Goal: Information Seeking & Learning: Check status

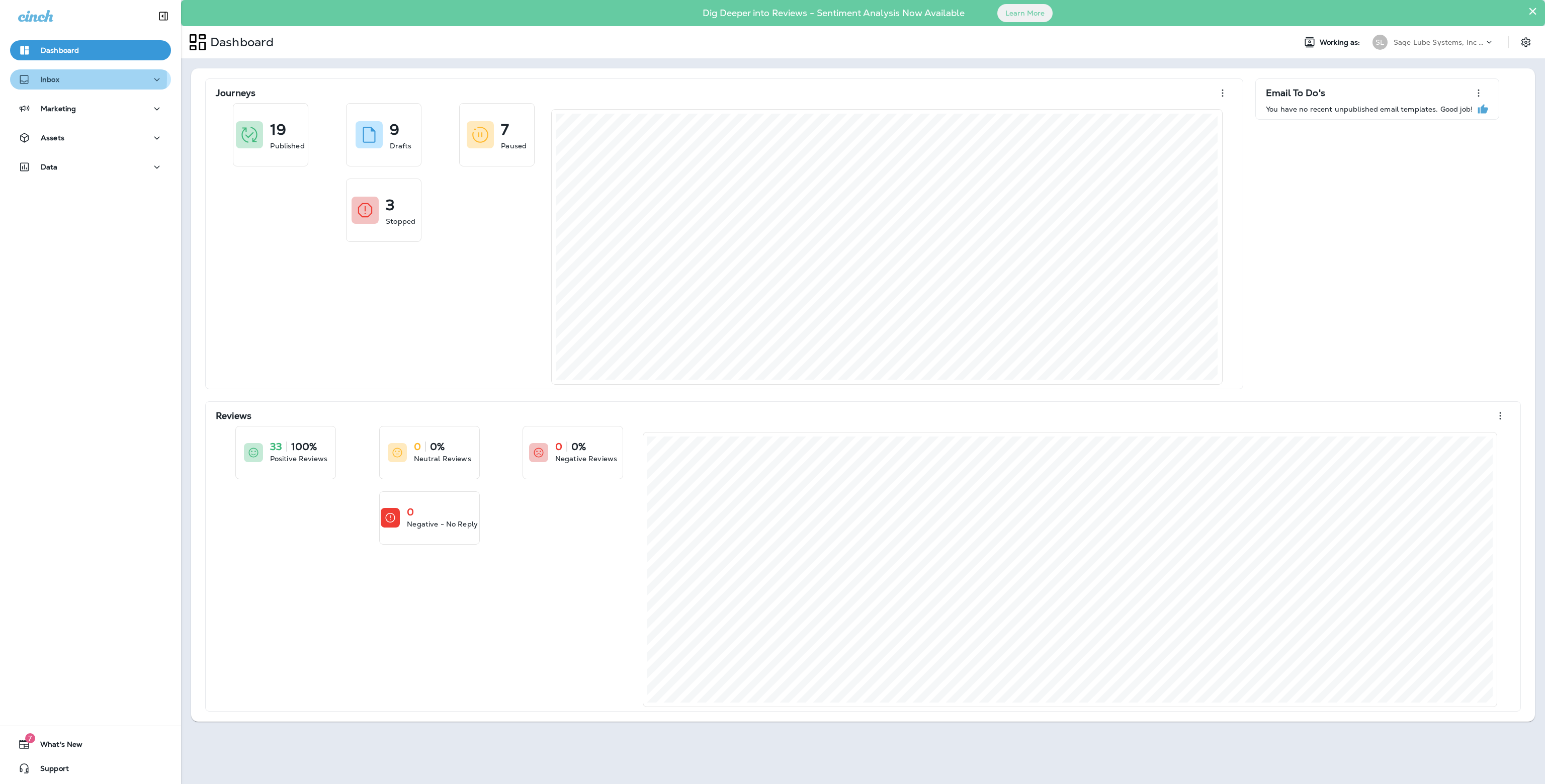
click at [62, 79] on div "Inbox" at bounding box center [90, 79] width 145 height 13
click at [68, 106] on p "Text Messages" at bounding box center [70, 107] width 61 height 10
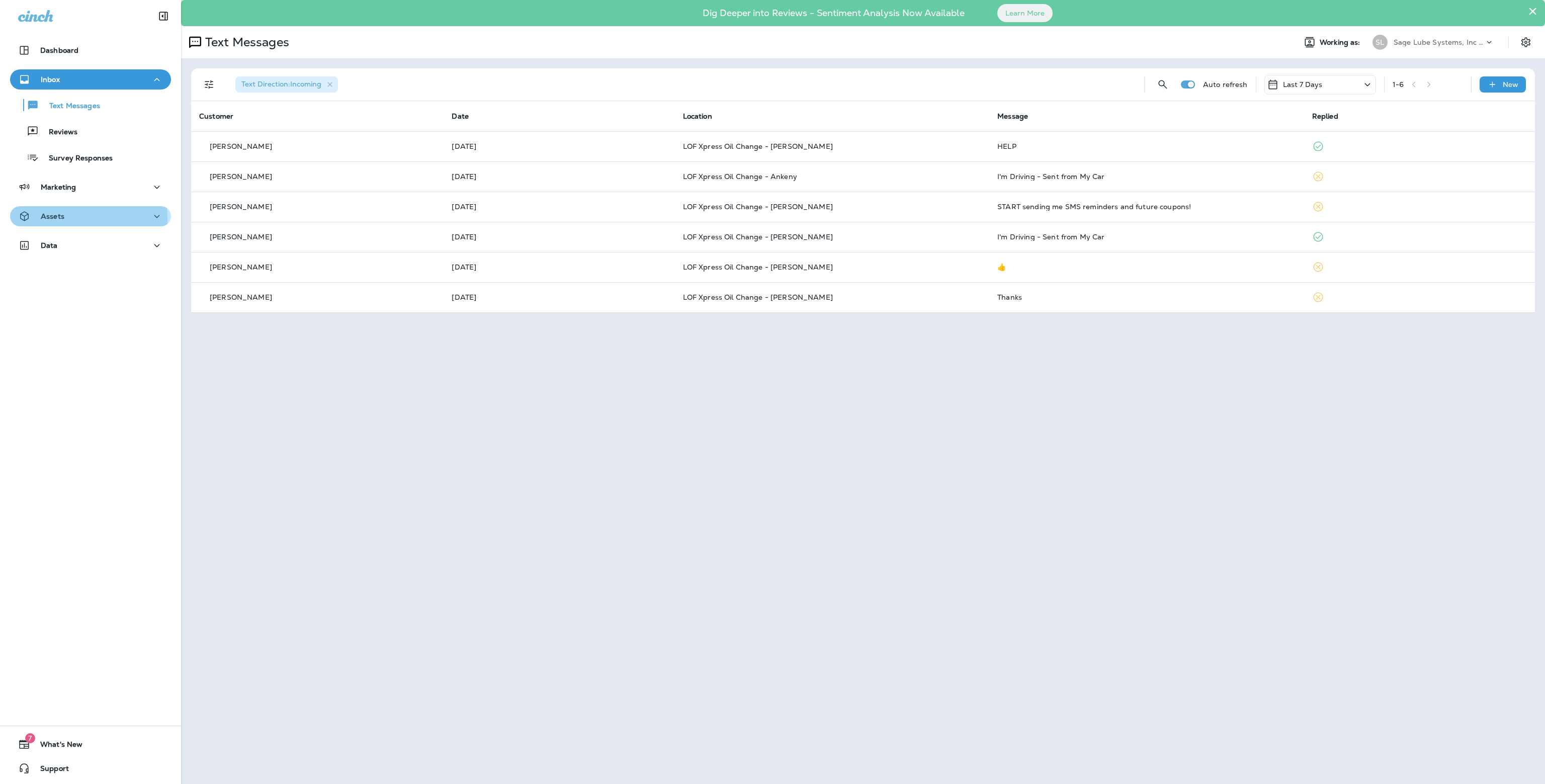
click at [73, 218] on div "Assets" at bounding box center [90, 216] width 145 height 13
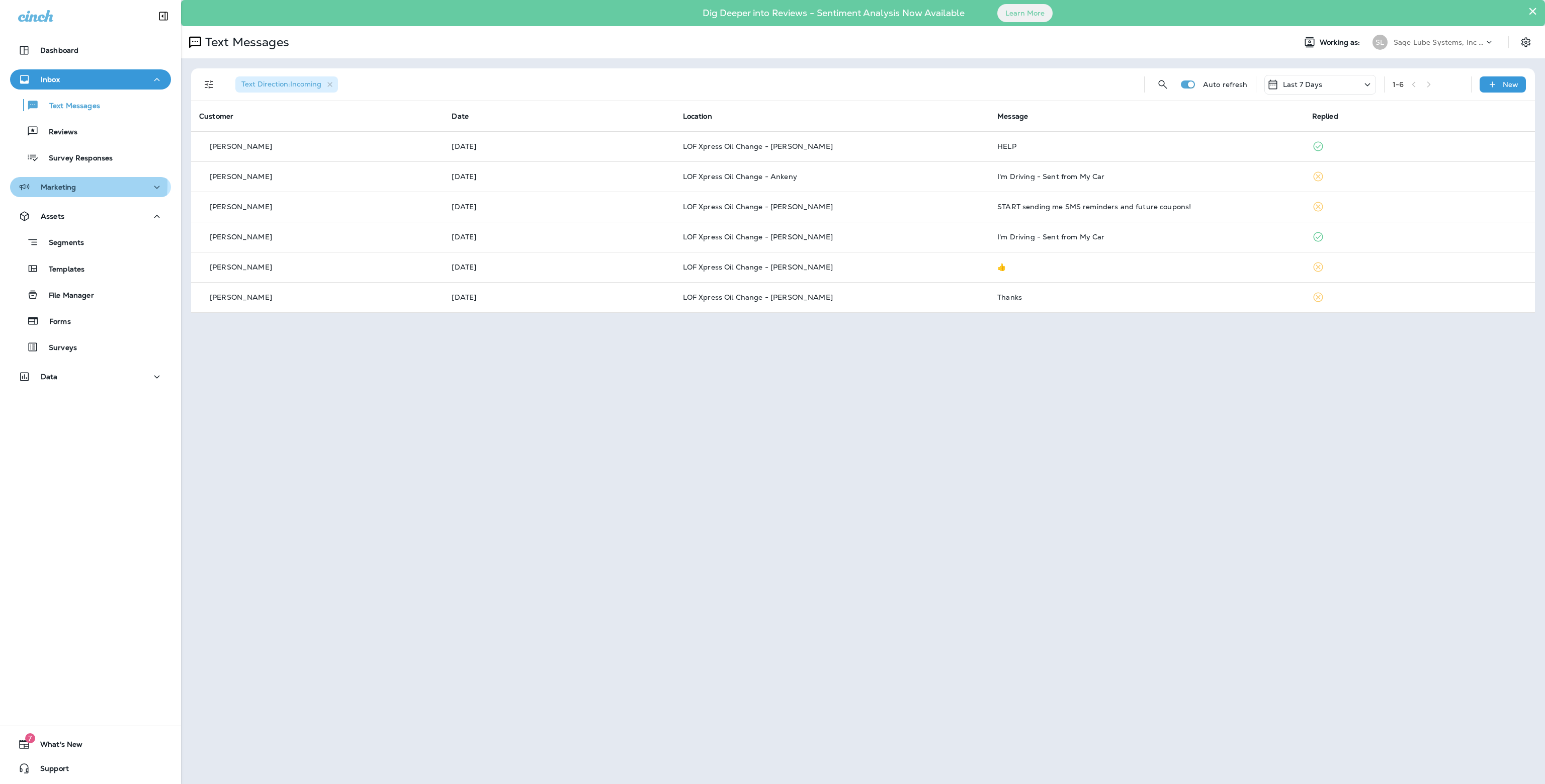
click at [67, 185] on p "Marketing" at bounding box center [58, 186] width 35 height 8
click at [67, 211] on p "Journeys" at bounding box center [60, 214] width 42 height 10
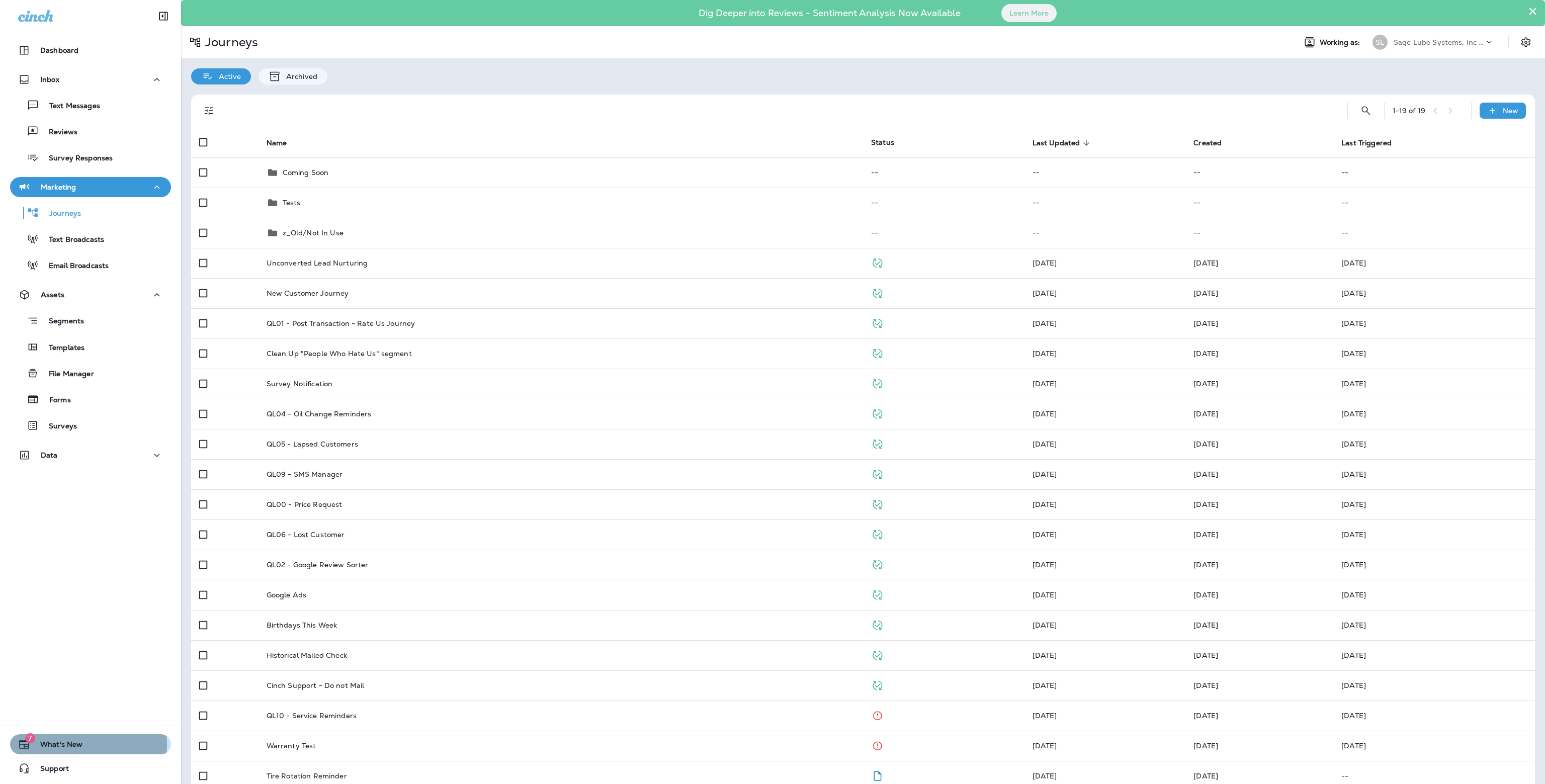
click at [46, 744] on span "What's New" at bounding box center [56, 746] width 52 height 12
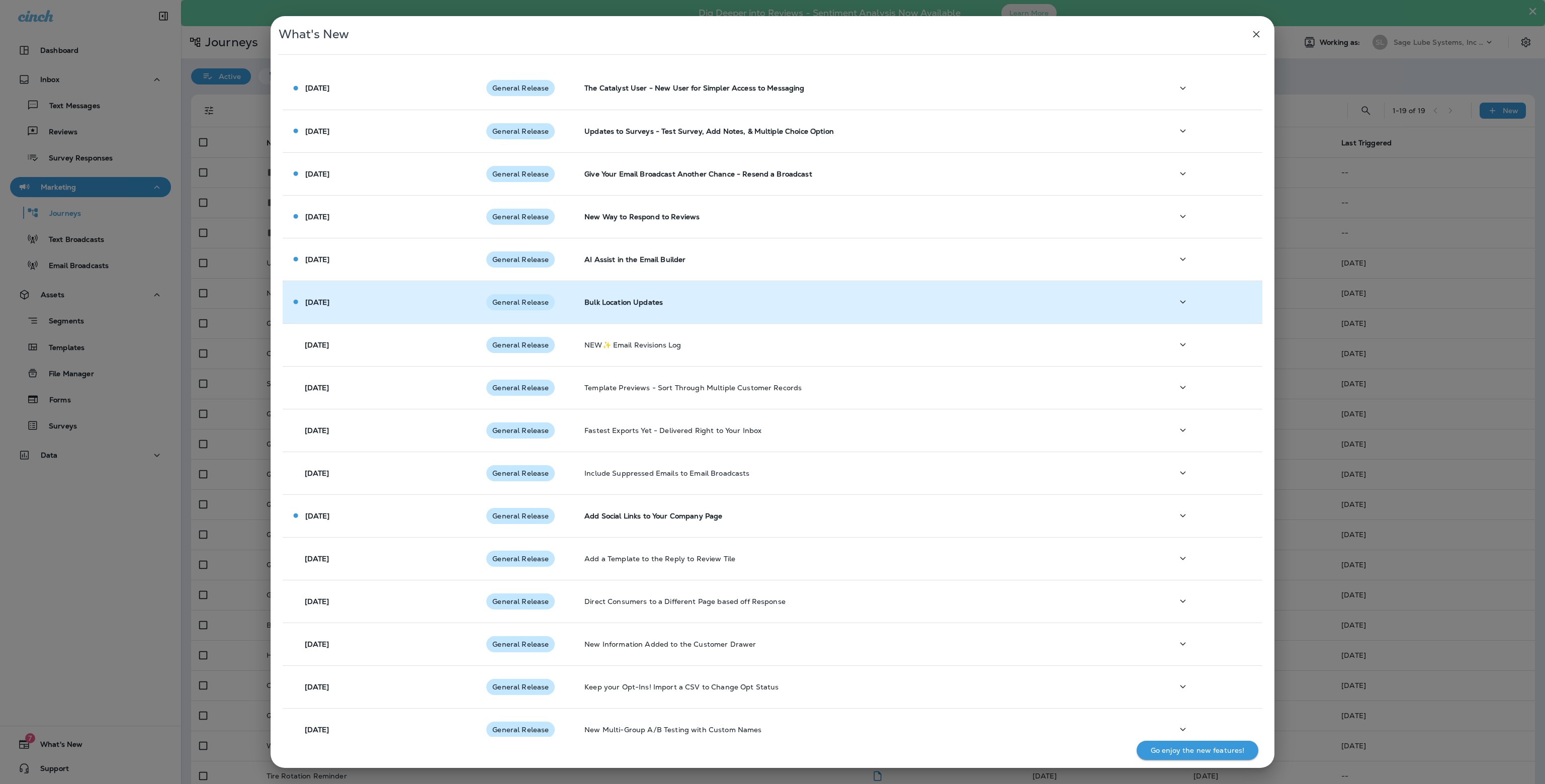
click at [429, 311] on td "[DATE]" at bounding box center [381, 301] width 196 height 43
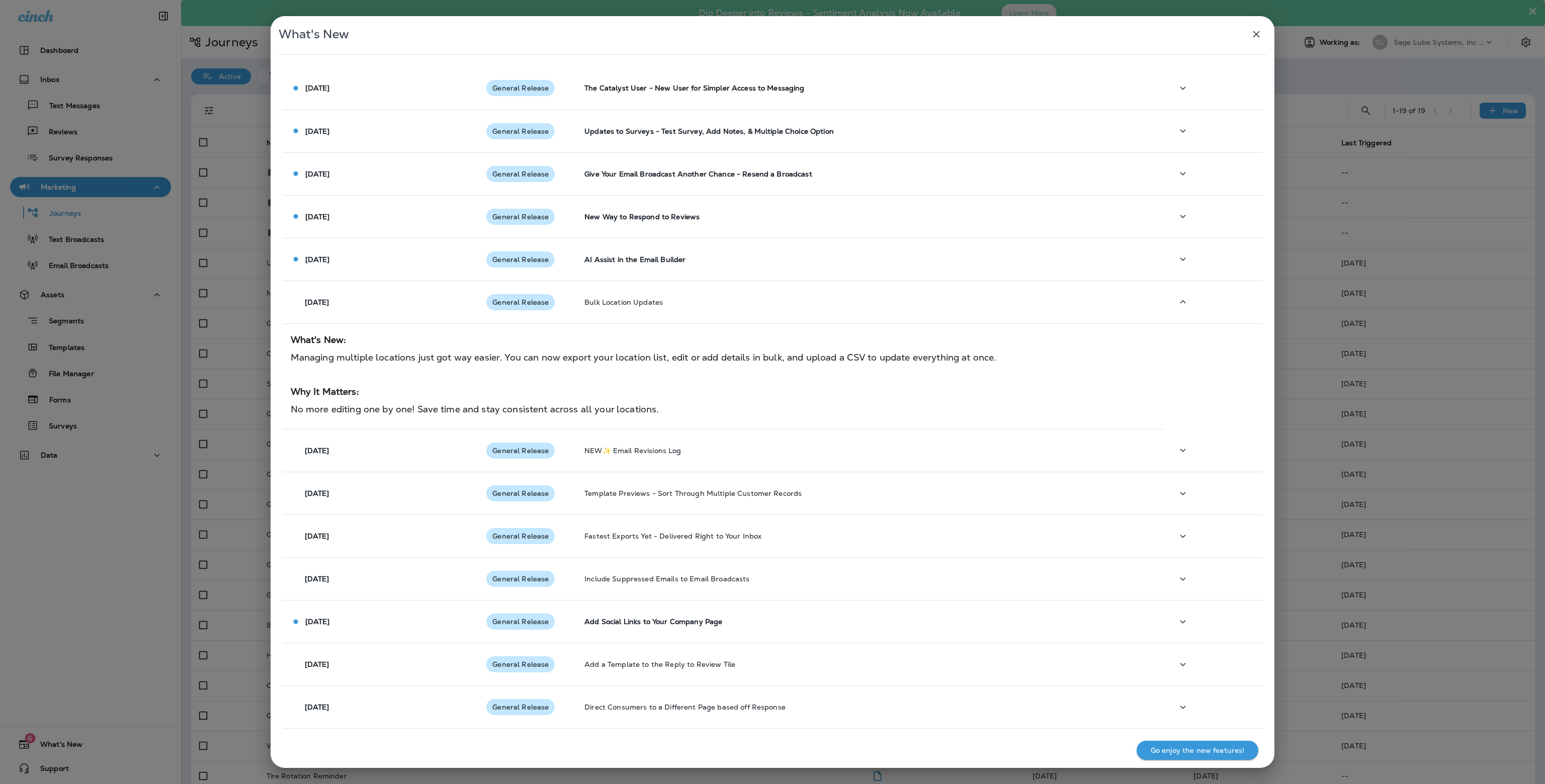
click at [201, 321] on div "What's New [DATE] General Release The Catalyst User - New User for Simpler Acce…" at bounding box center [772, 392] width 1545 height 784
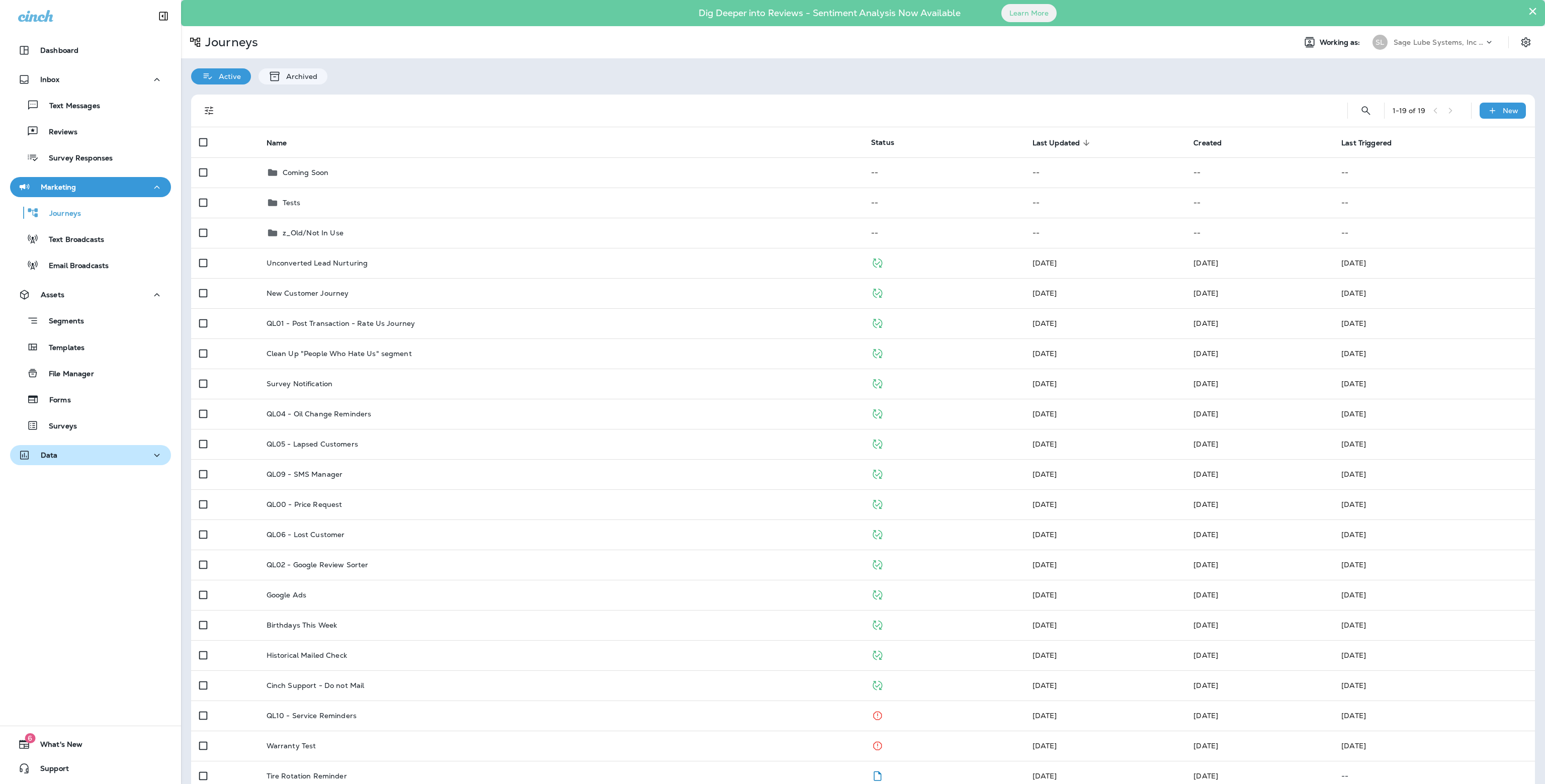
click at [100, 453] on div "Data" at bounding box center [90, 455] width 145 height 13
click at [95, 509] on div "Customers" at bounding box center [90, 507] width 153 height 15
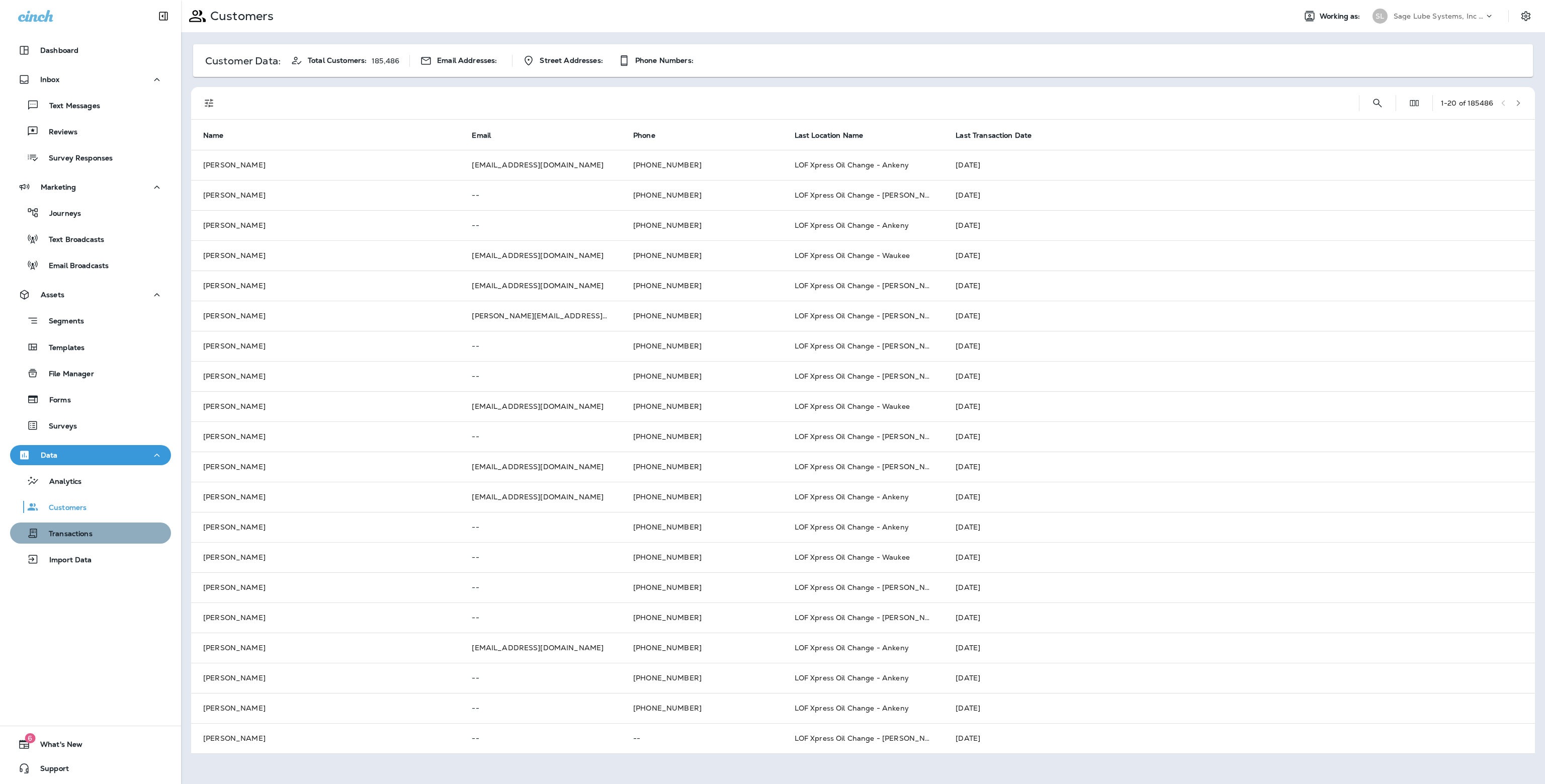
click at [96, 530] on div "Transactions" at bounding box center [90, 533] width 153 height 15
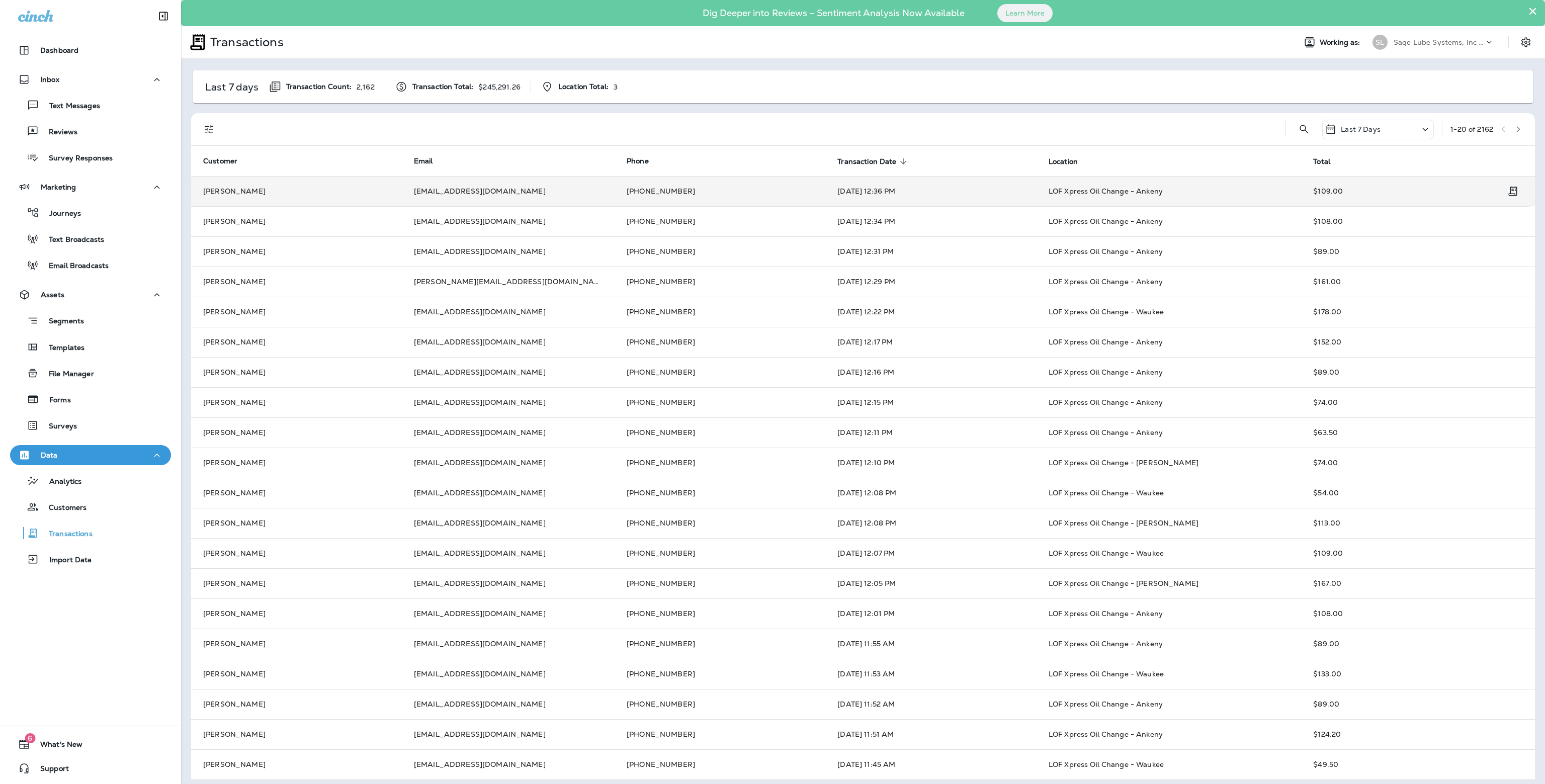
click at [605, 197] on td "[EMAIL_ADDRESS][DOMAIN_NAME]" at bounding box center [508, 191] width 212 height 30
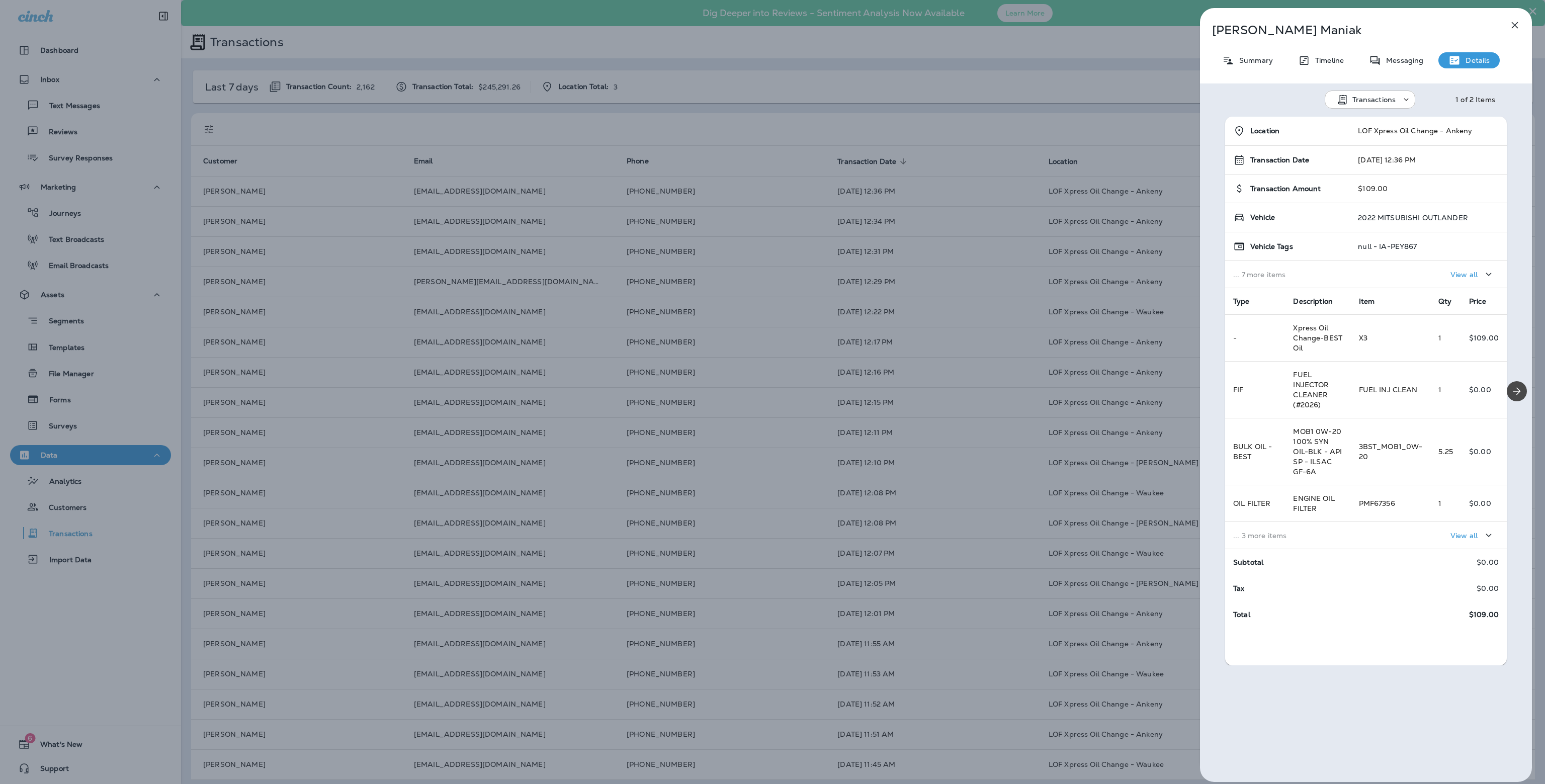
click at [1457, 539] on p "View all" at bounding box center [1463, 535] width 27 height 8
click at [1450, 275] on p "View all" at bounding box center [1463, 274] width 27 height 8
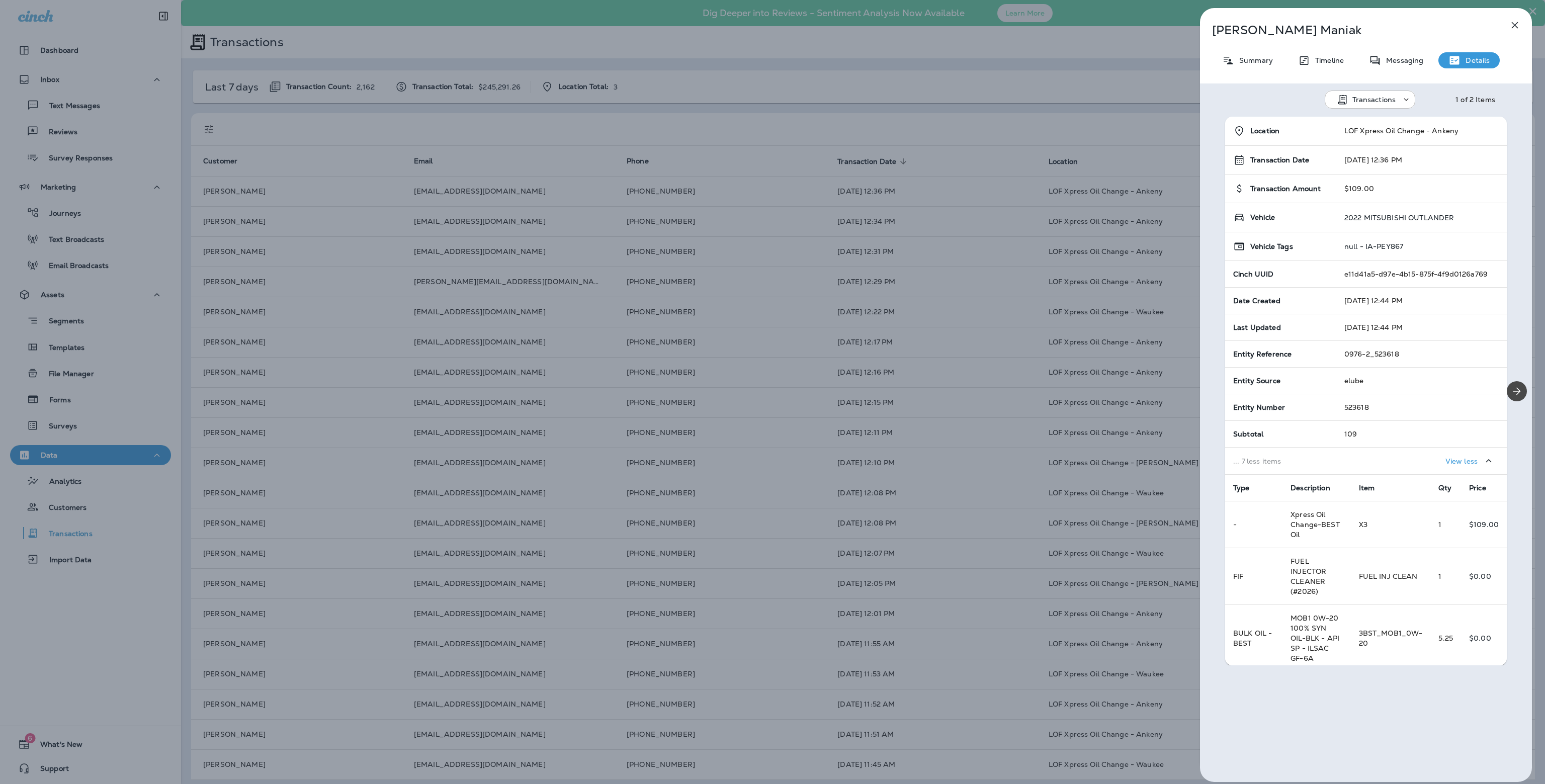
click at [1355, 97] on p "Transactions" at bounding box center [1374, 99] width 44 height 8
click at [1353, 170] on p "Subscriptions" at bounding box center [1368, 173] width 51 height 8
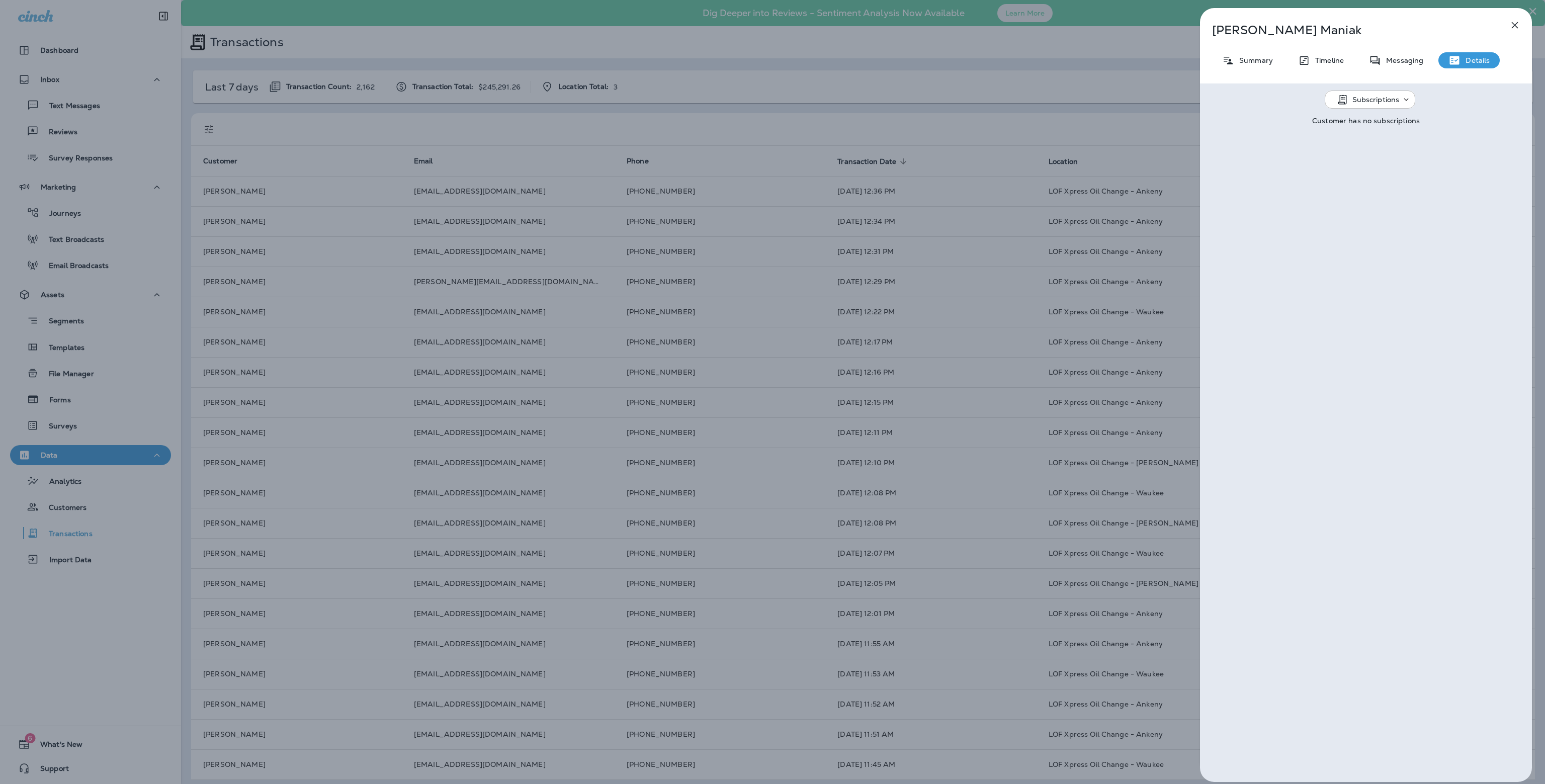
click at [1360, 94] on div "Subscriptions" at bounding box center [1374, 99] width 91 height 12
click at [1360, 148] on p "Schedules" at bounding box center [1363, 148] width 40 height 8
click at [1352, 100] on p "Schedules" at bounding box center [1369, 99] width 36 height 8
click at [1349, 124] on p "Transactions" at bounding box center [1366, 124] width 48 height 8
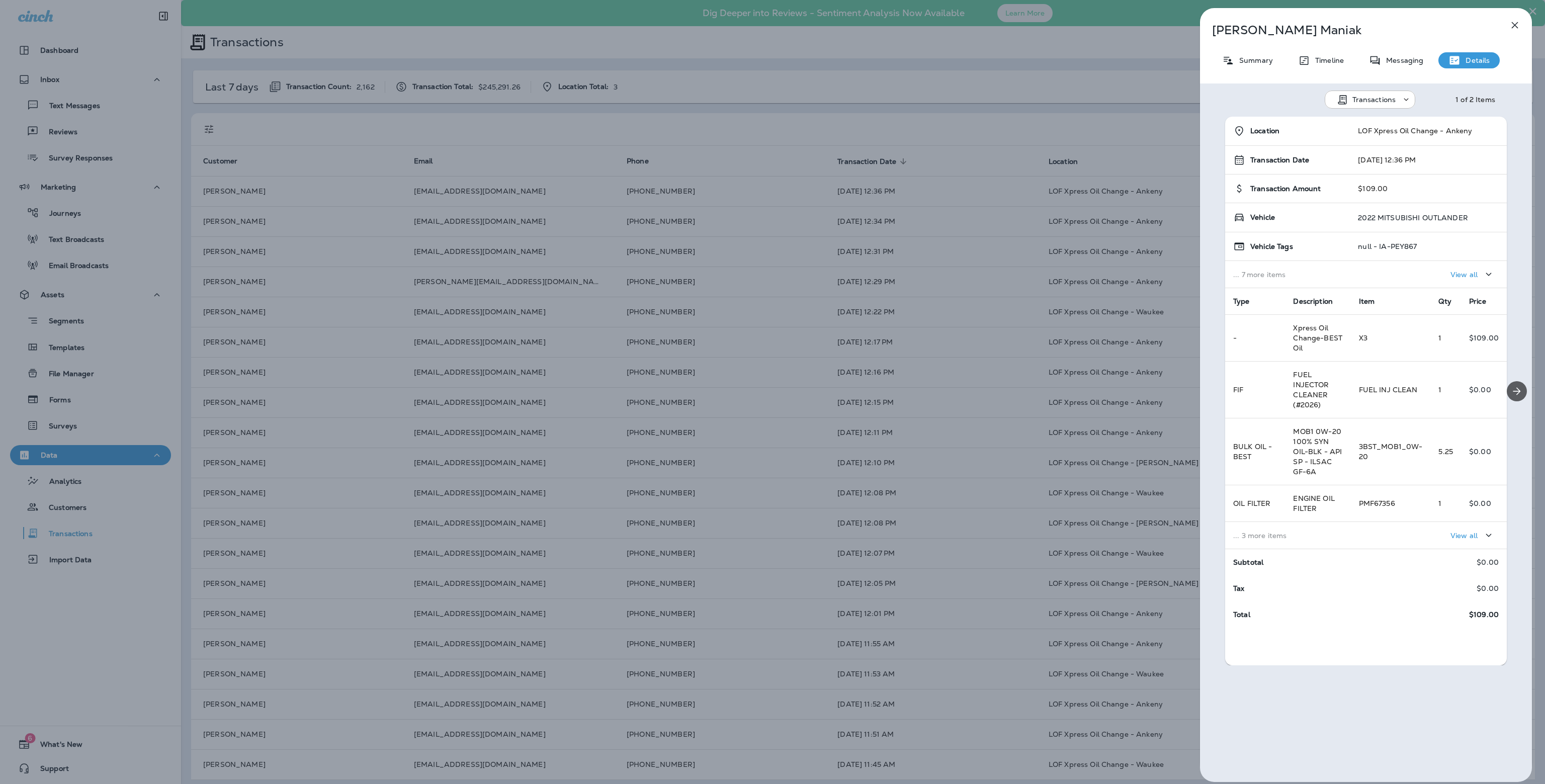
click at [1513, 394] on icon "Next" at bounding box center [1517, 391] width 12 height 12
click at [1212, 392] on icon "Previous" at bounding box center [1214, 390] width 10 height 10
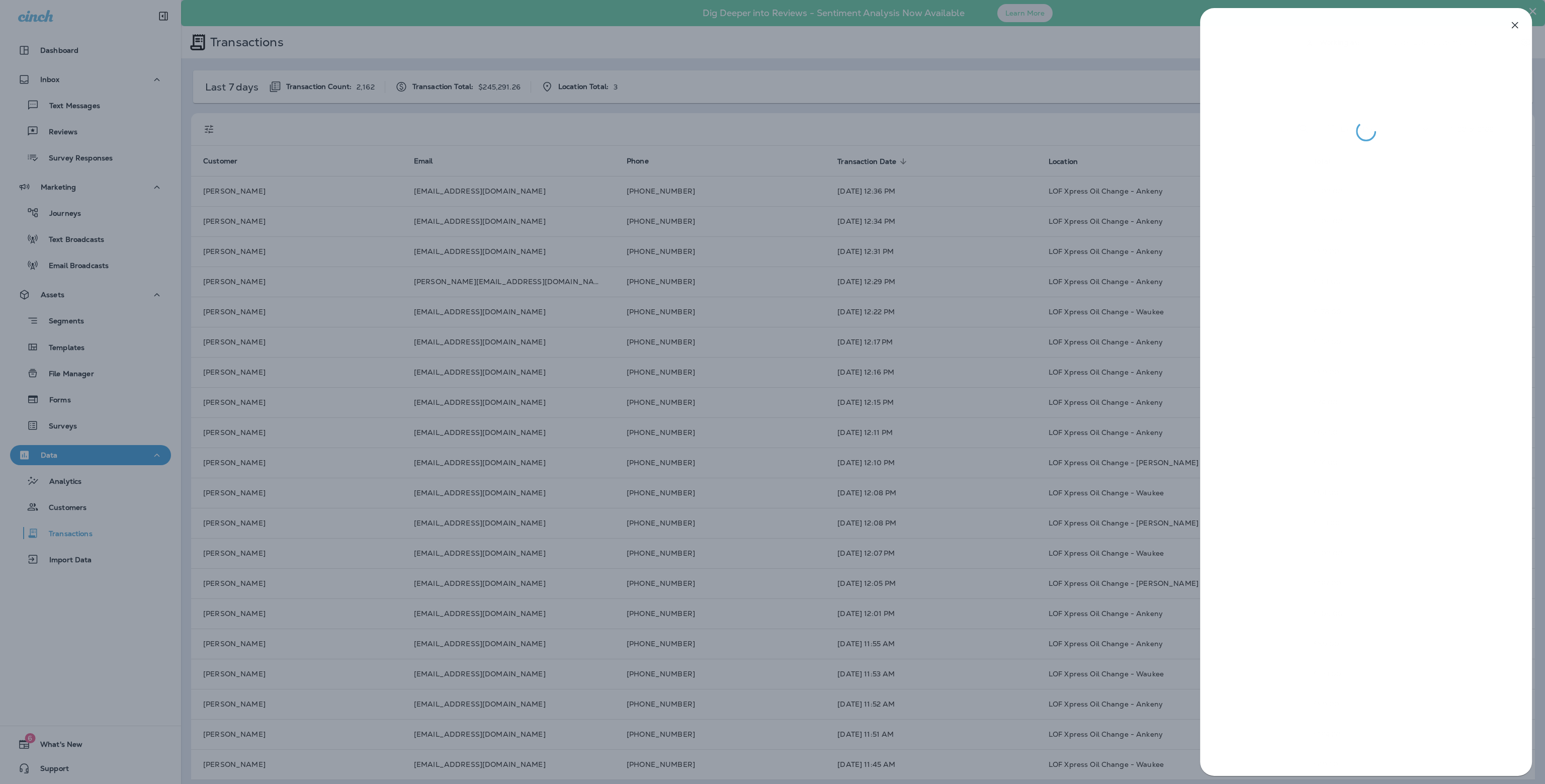
click at [951, 392] on div at bounding box center [772, 392] width 1545 height 784
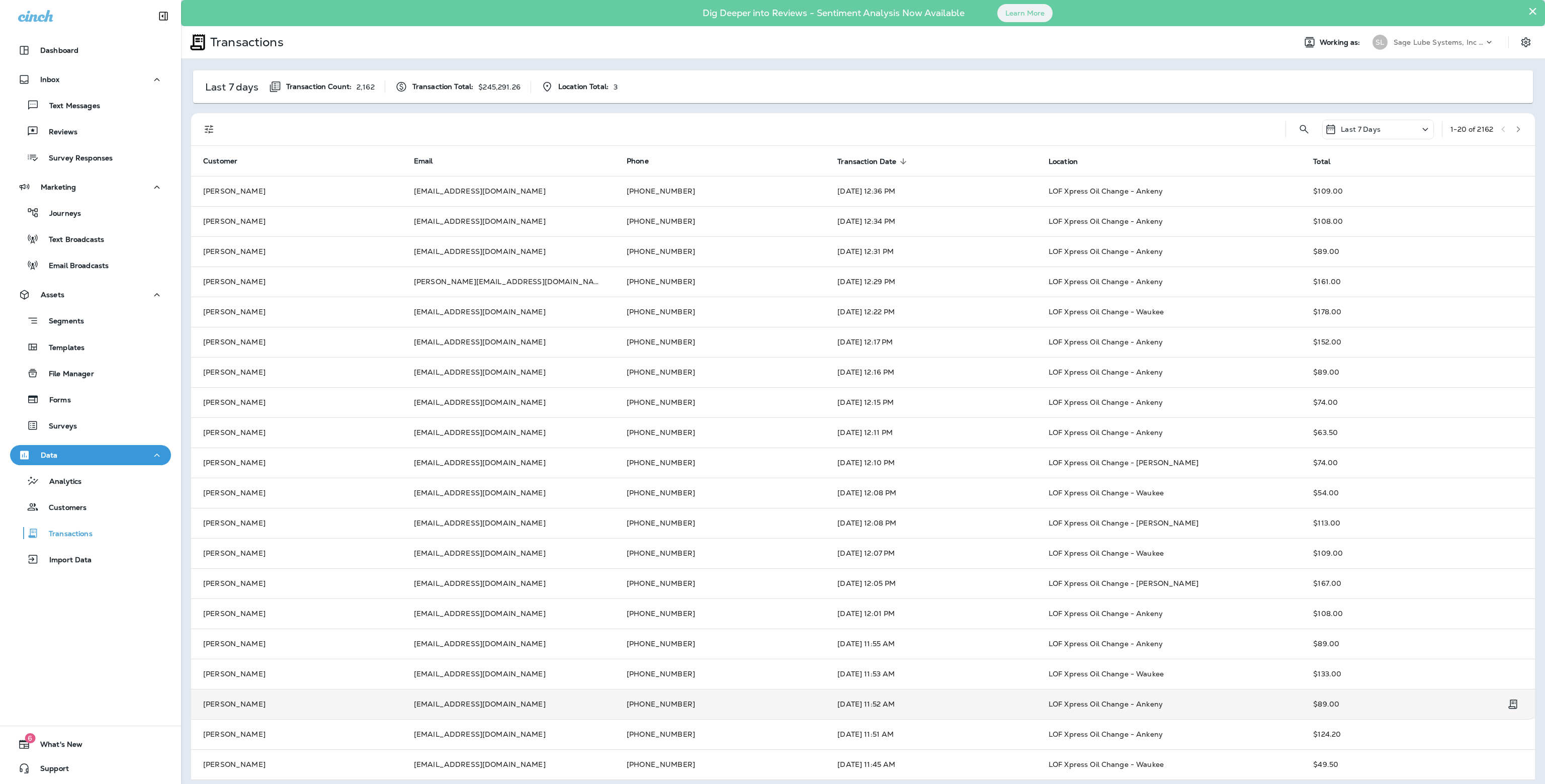
click at [529, 703] on td "[EMAIL_ADDRESS][DOMAIN_NAME]" at bounding box center [508, 704] width 212 height 30
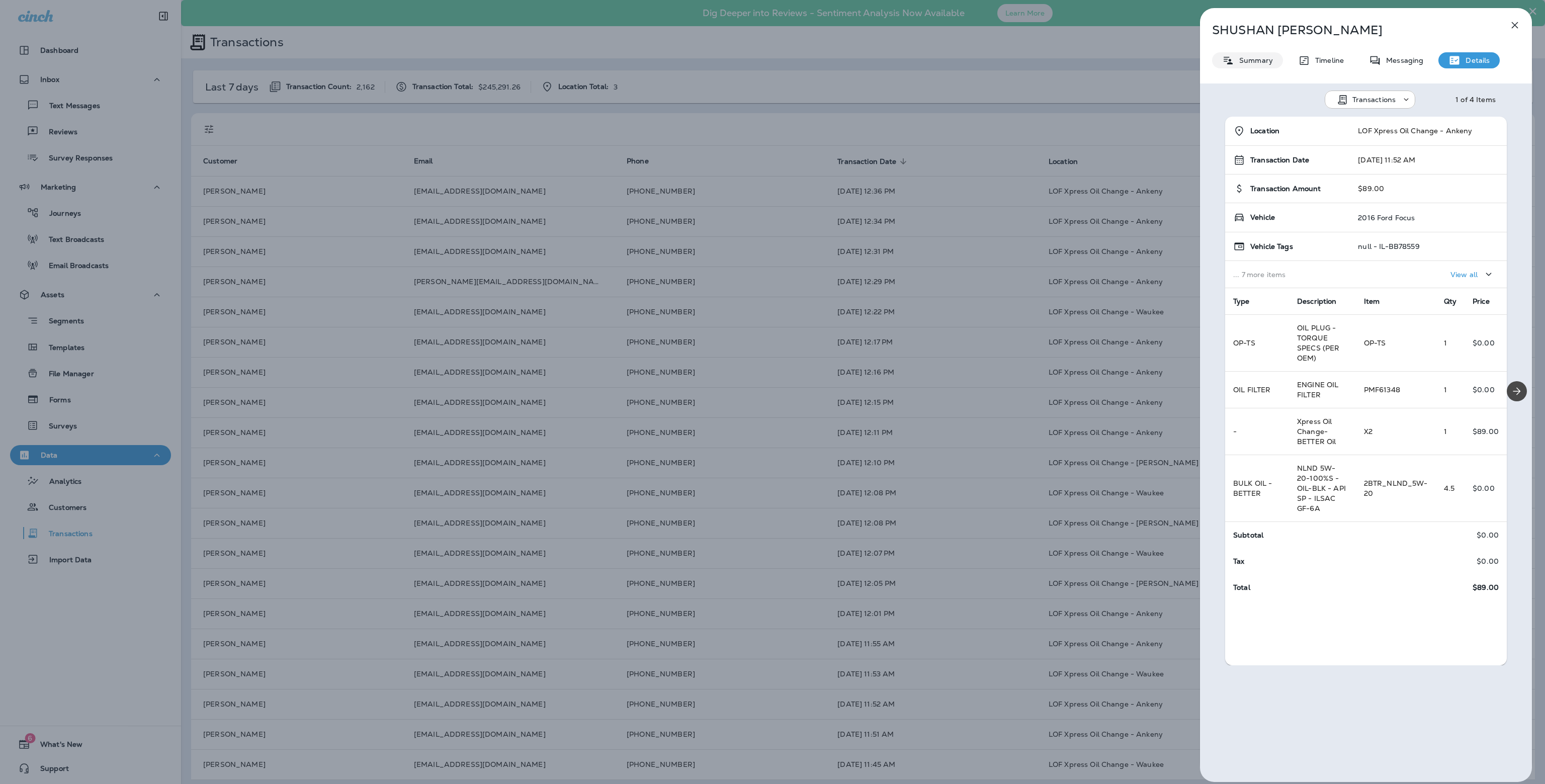
click at [1253, 63] on p "Summary" at bounding box center [1253, 60] width 39 height 8
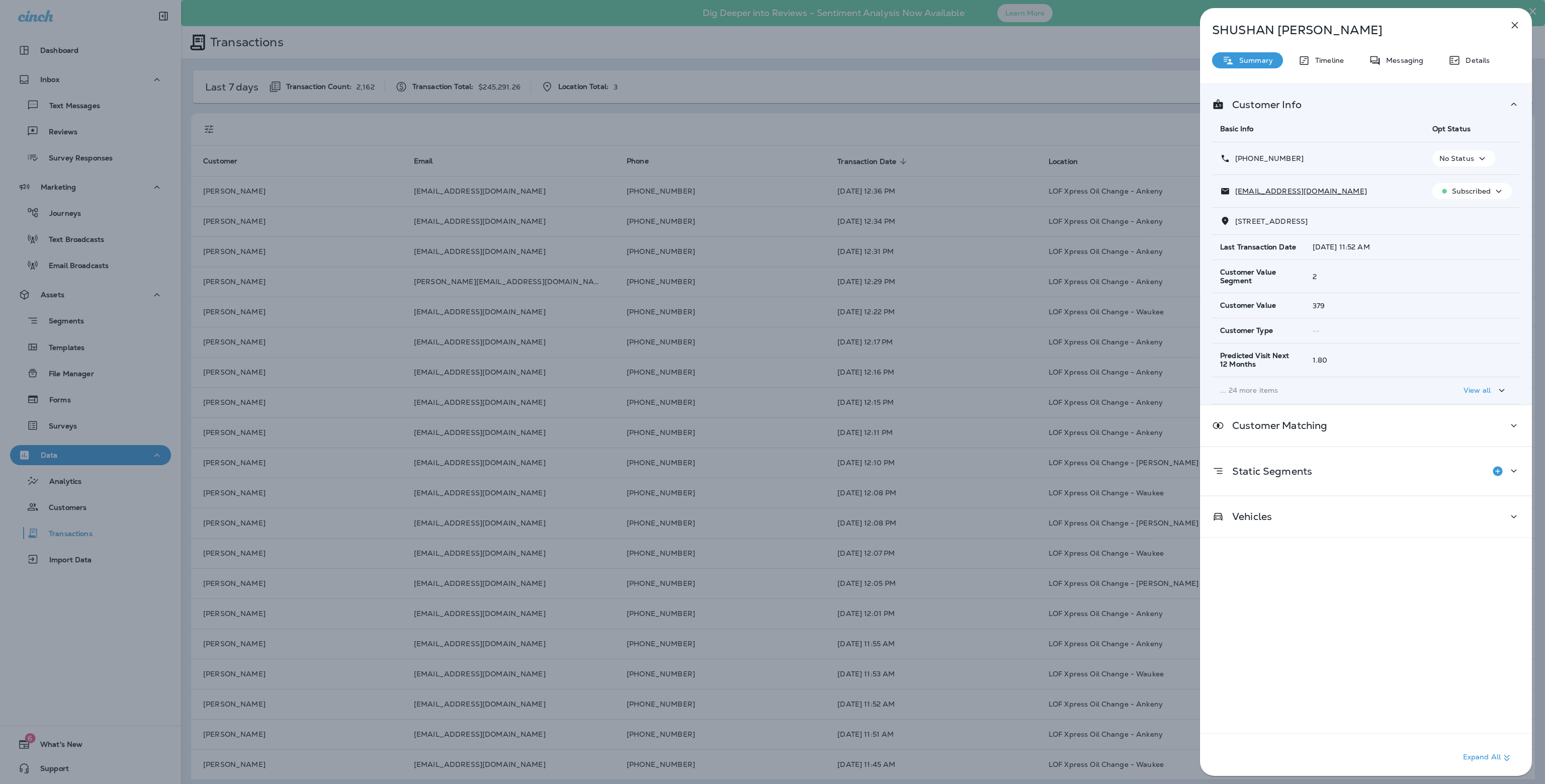
click at [1006, 324] on div "[PERSON_NAME] Summary Timeline Messaging Details Customer Info Basic Info Opt S…" at bounding box center [772, 392] width 1545 height 784
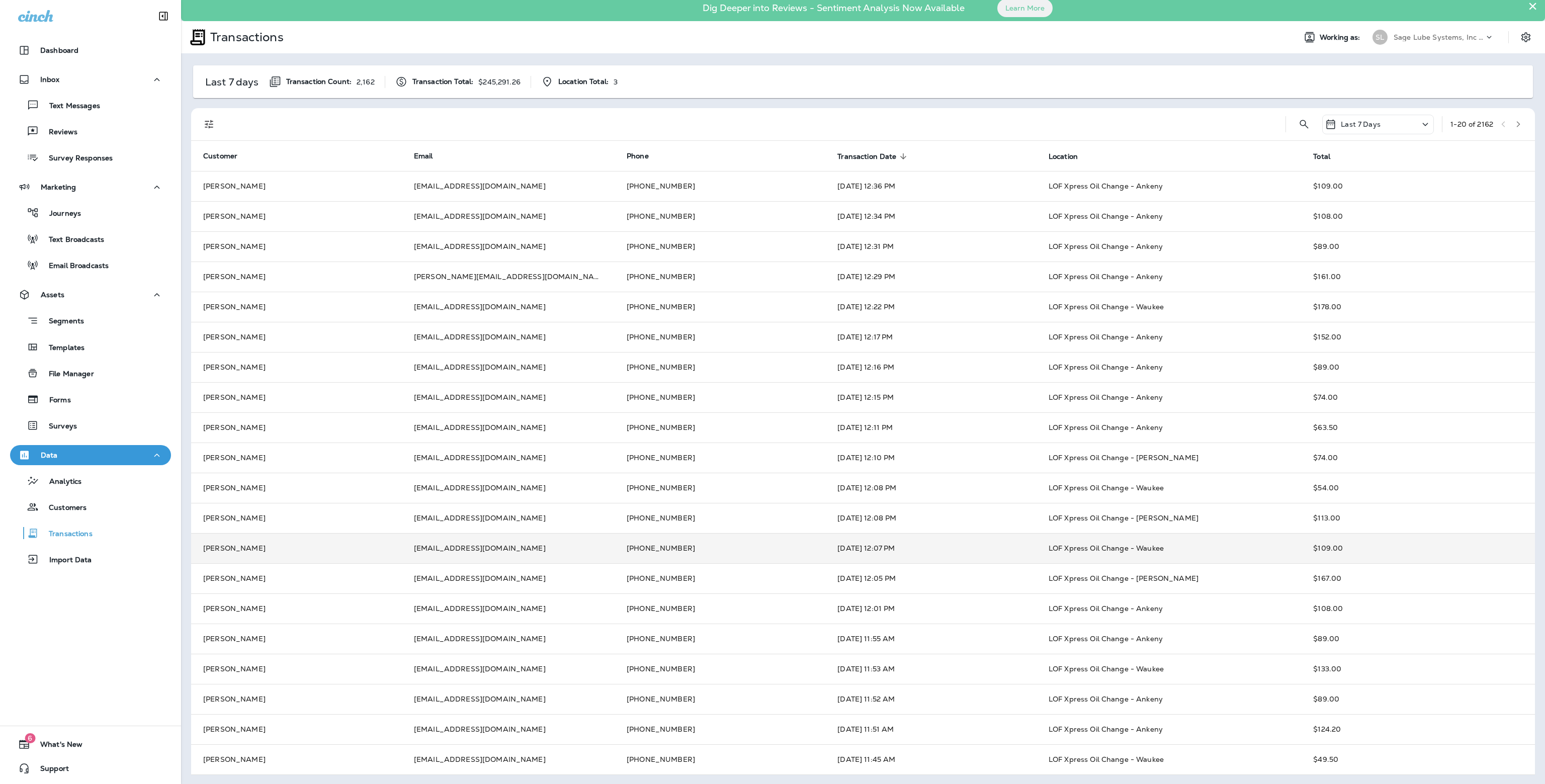
scroll to position [5, 0]
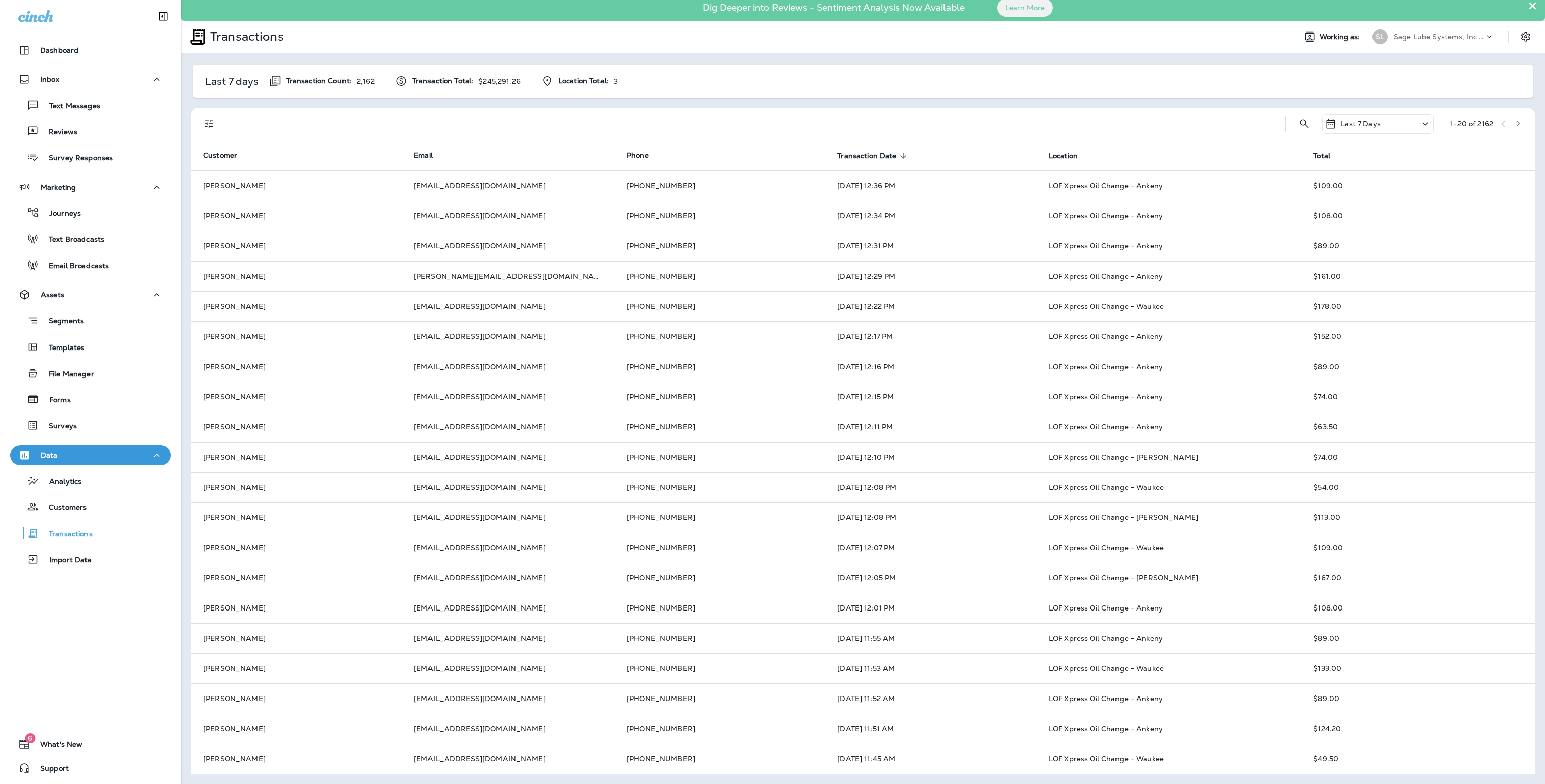
click at [1517, 124] on icon "button" at bounding box center [1518, 124] width 4 height 6
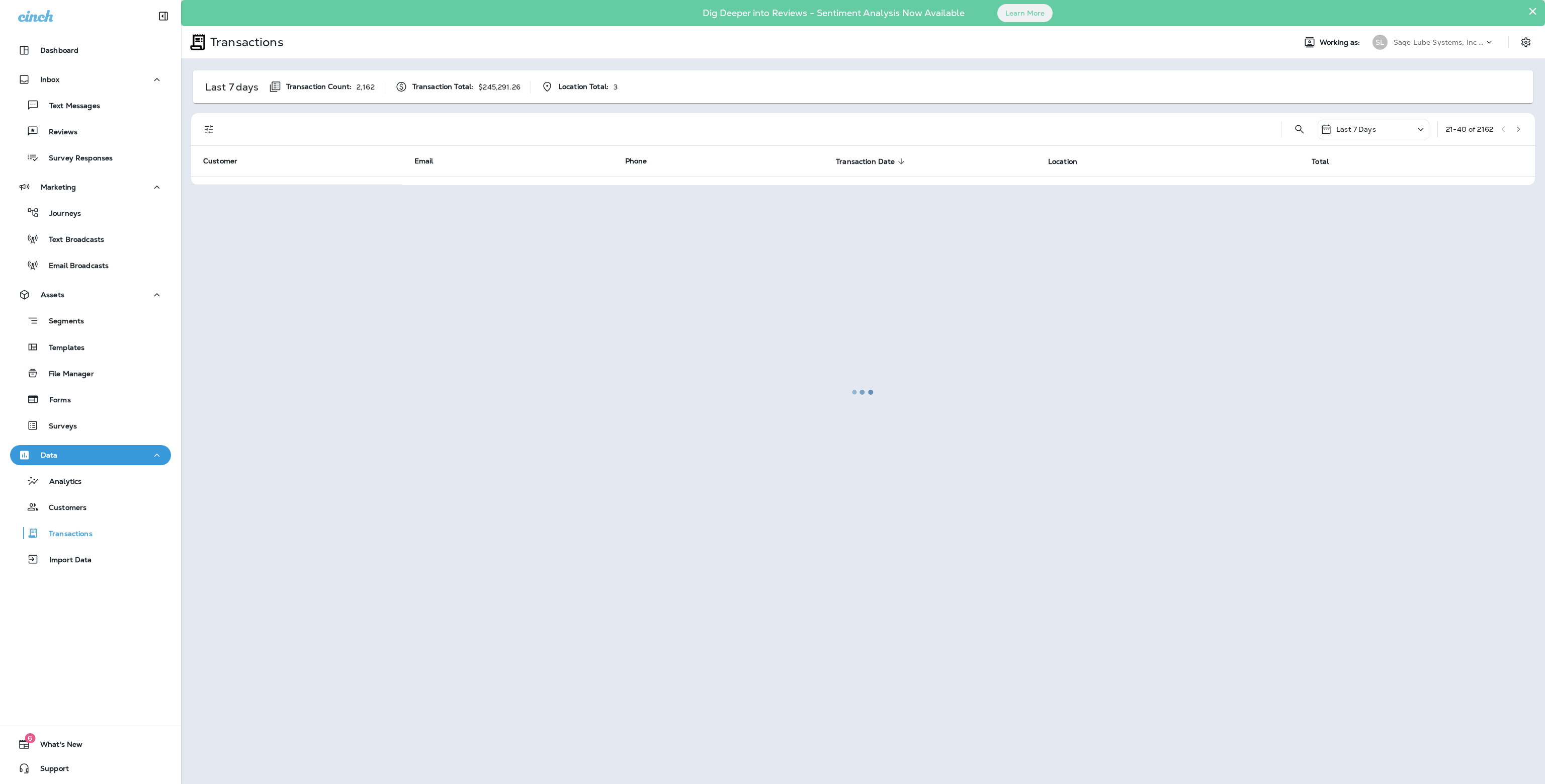
scroll to position [0, 0]
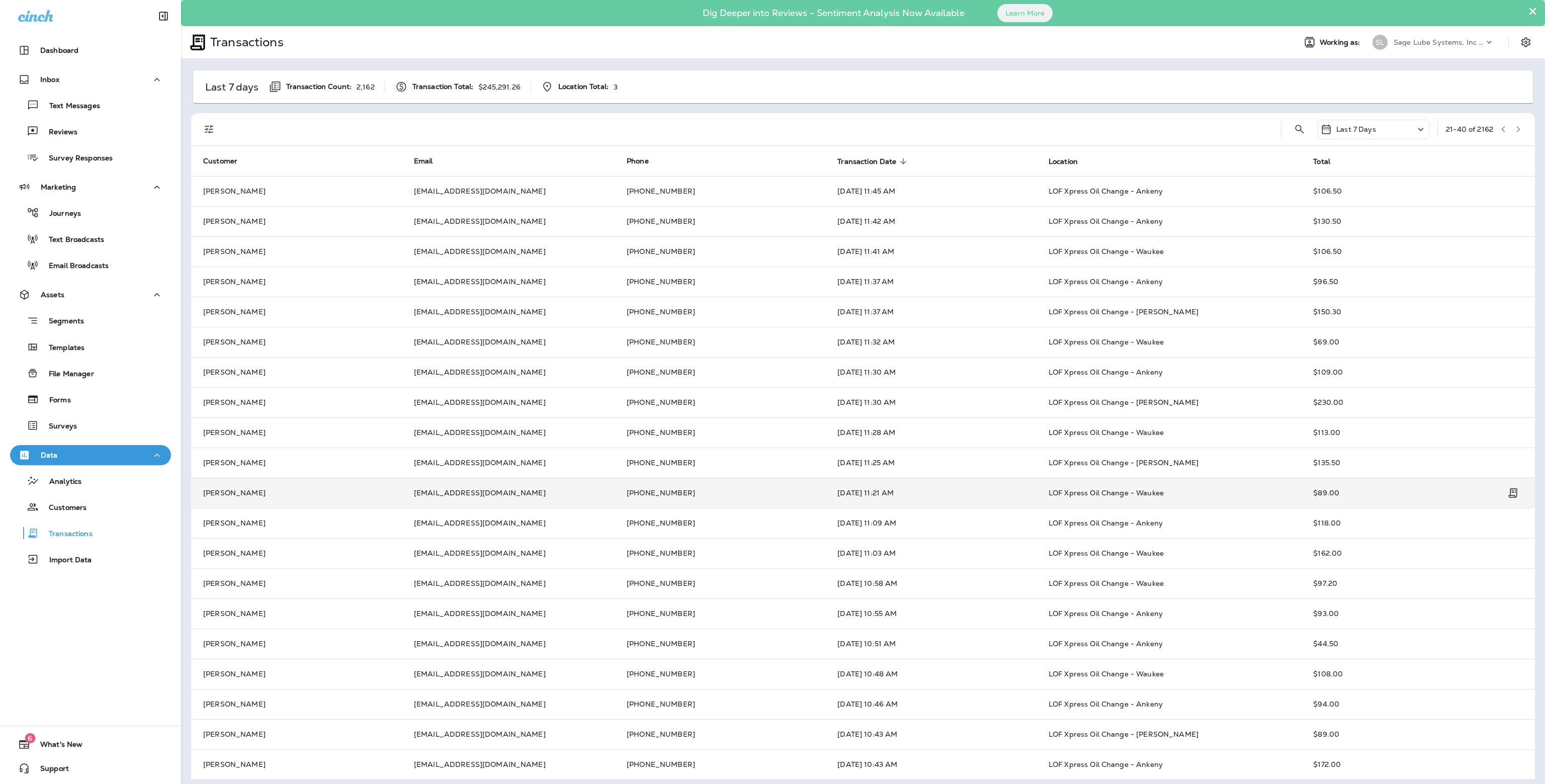
click at [542, 501] on td "[EMAIL_ADDRESS][DOMAIN_NAME]" at bounding box center [508, 493] width 212 height 30
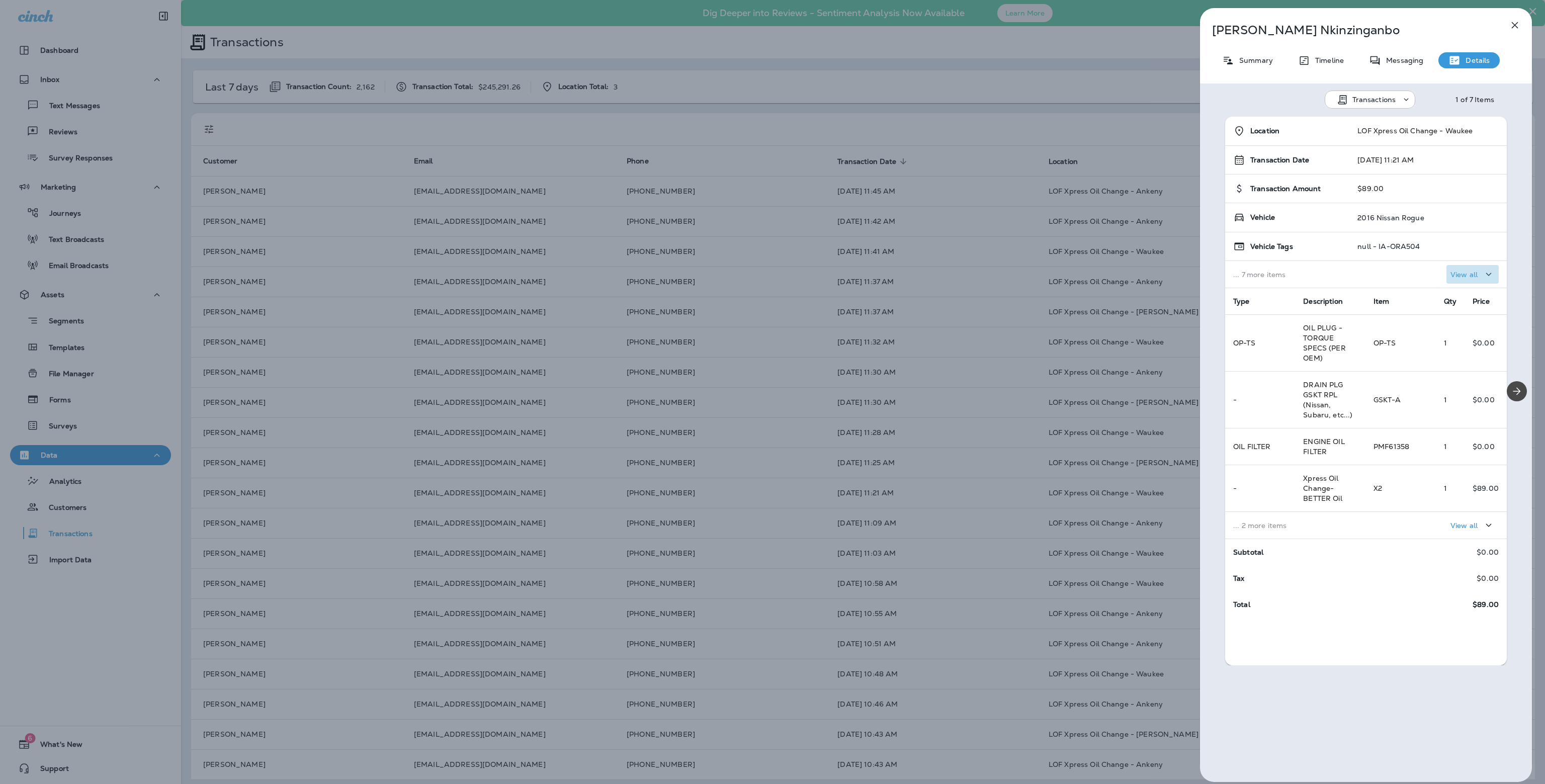
click at [1461, 271] on p "View all" at bounding box center [1463, 274] width 27 height 8
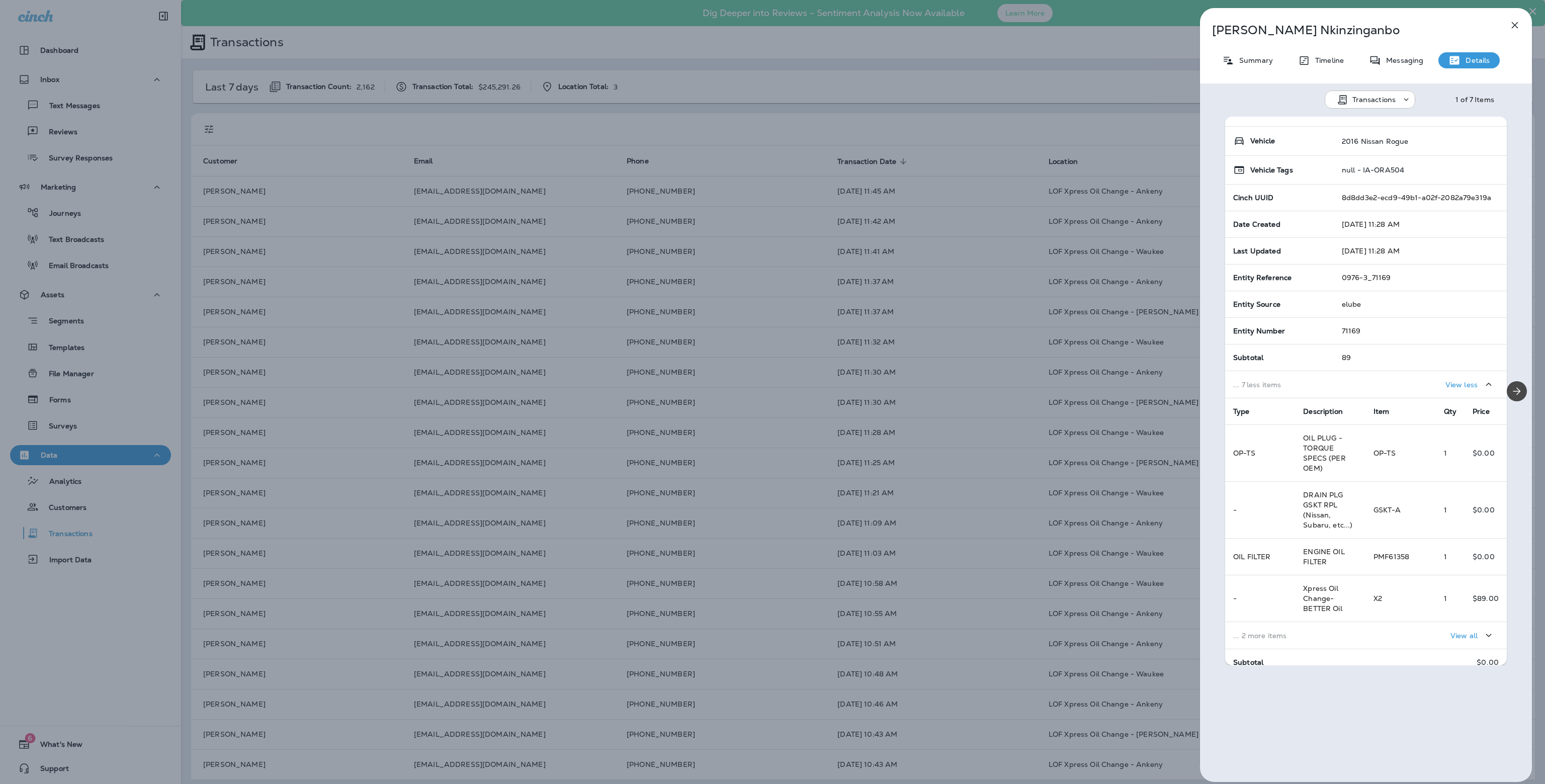
scroll to position [137, 0]
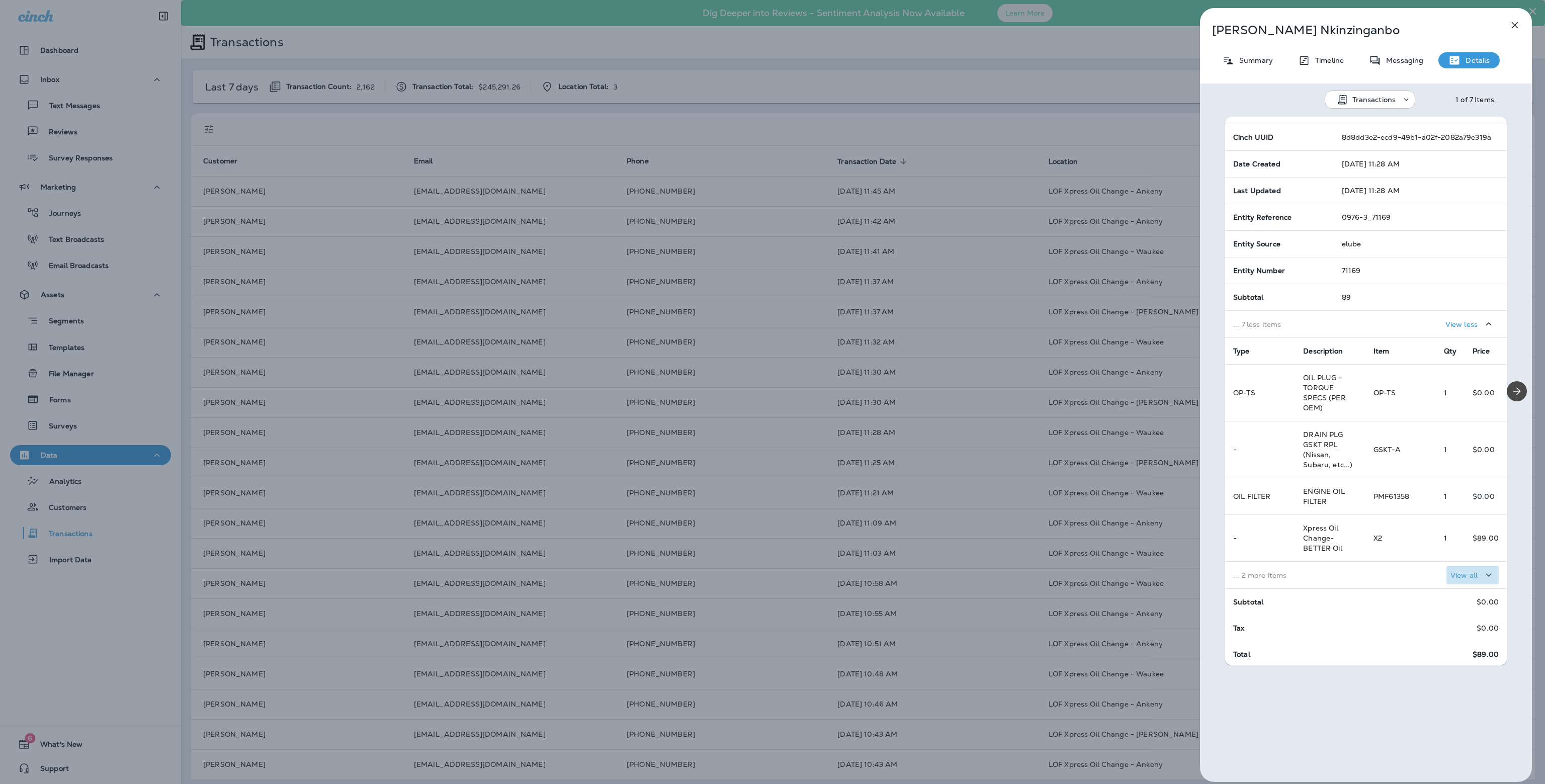
click at [1457, 568] on div "View all" at bounding box center [1472, 575] width 44 height 13
click at [1477, 503] on icon "Expand" at bounding box center [1483, 496] width 12 height 13
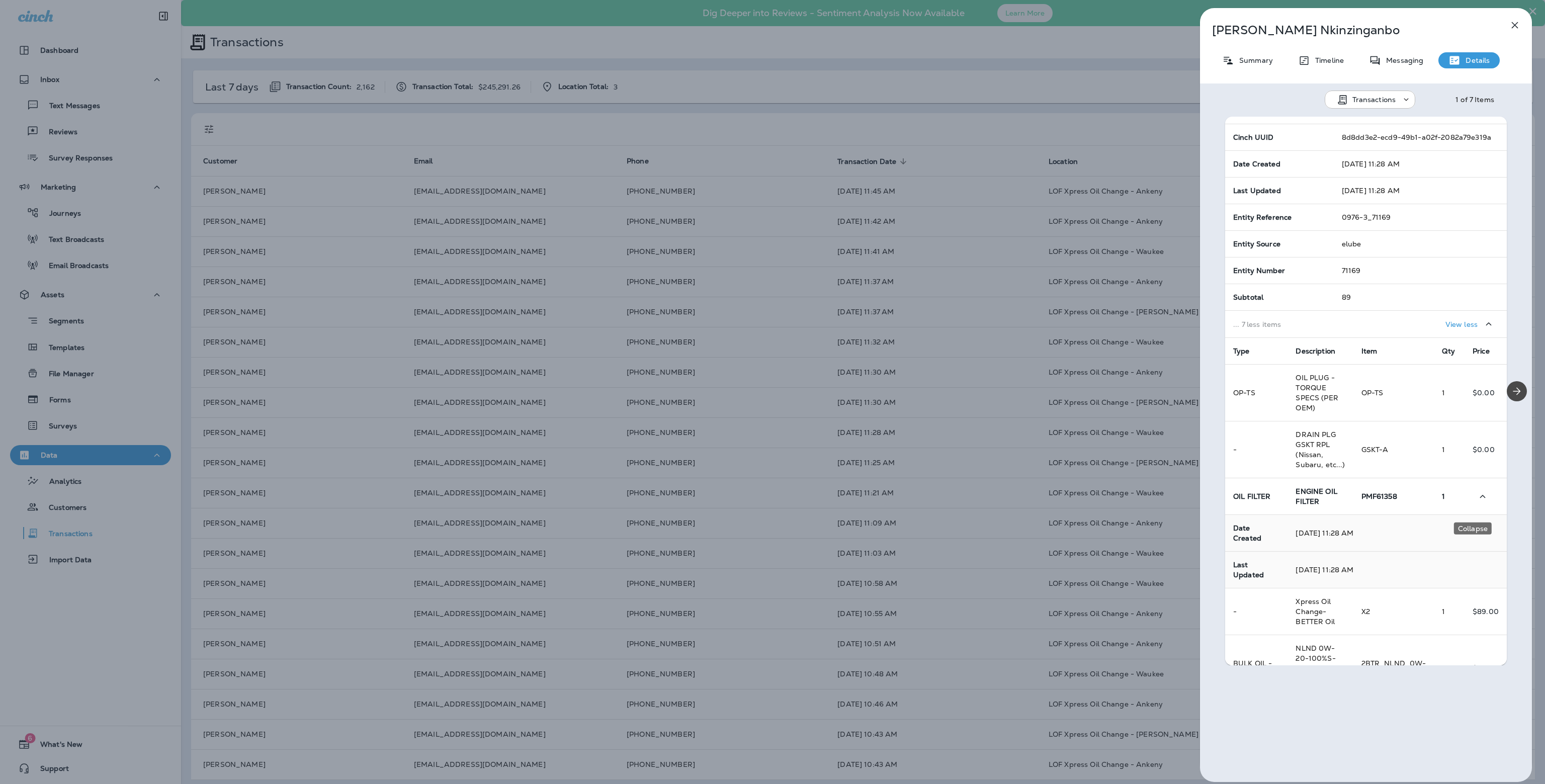
click at [1477, 503] on icon "Collapse" at bounding box center [1483, 496] width 12 height 13
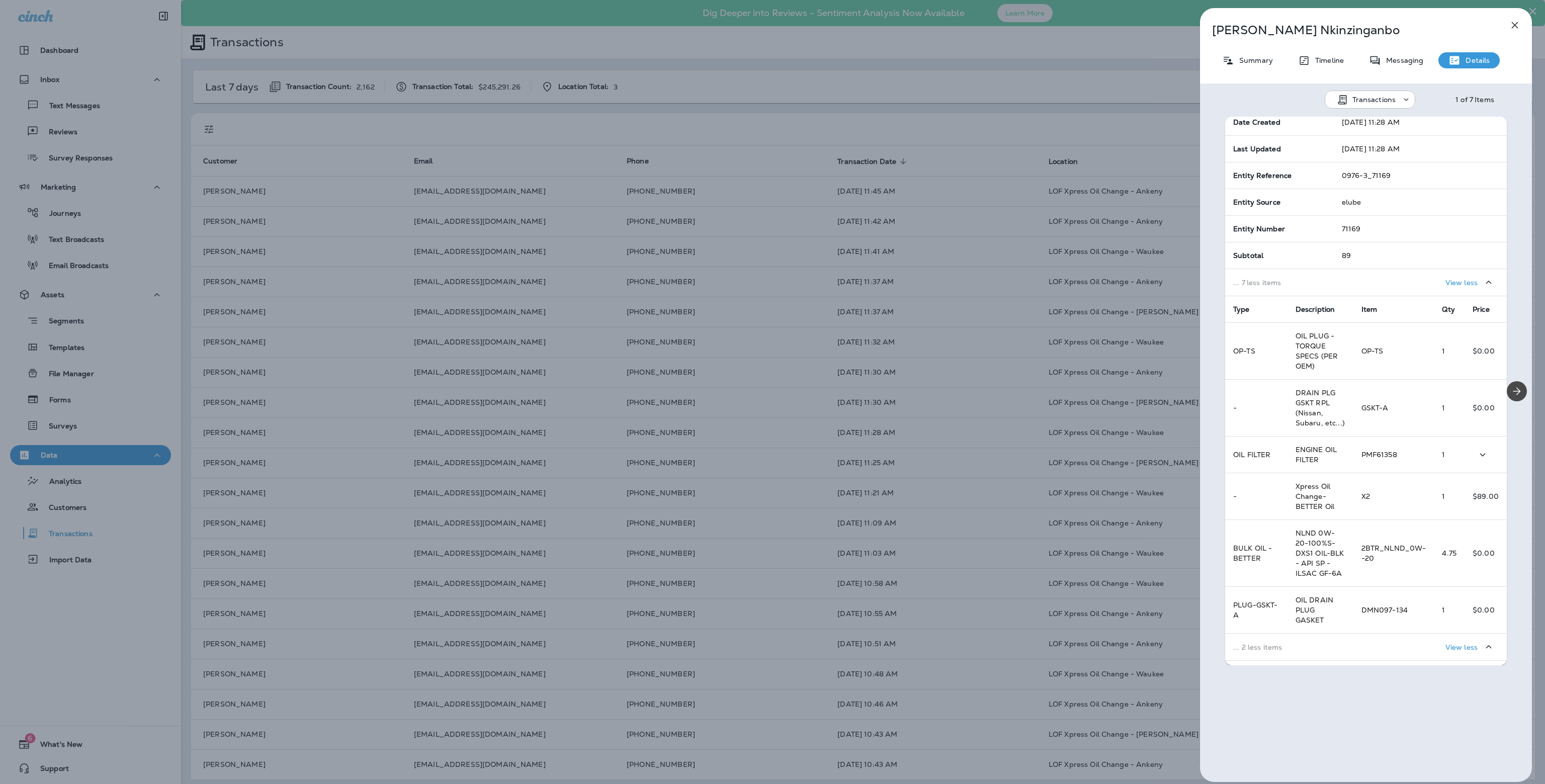
scroll to position [271, 0]
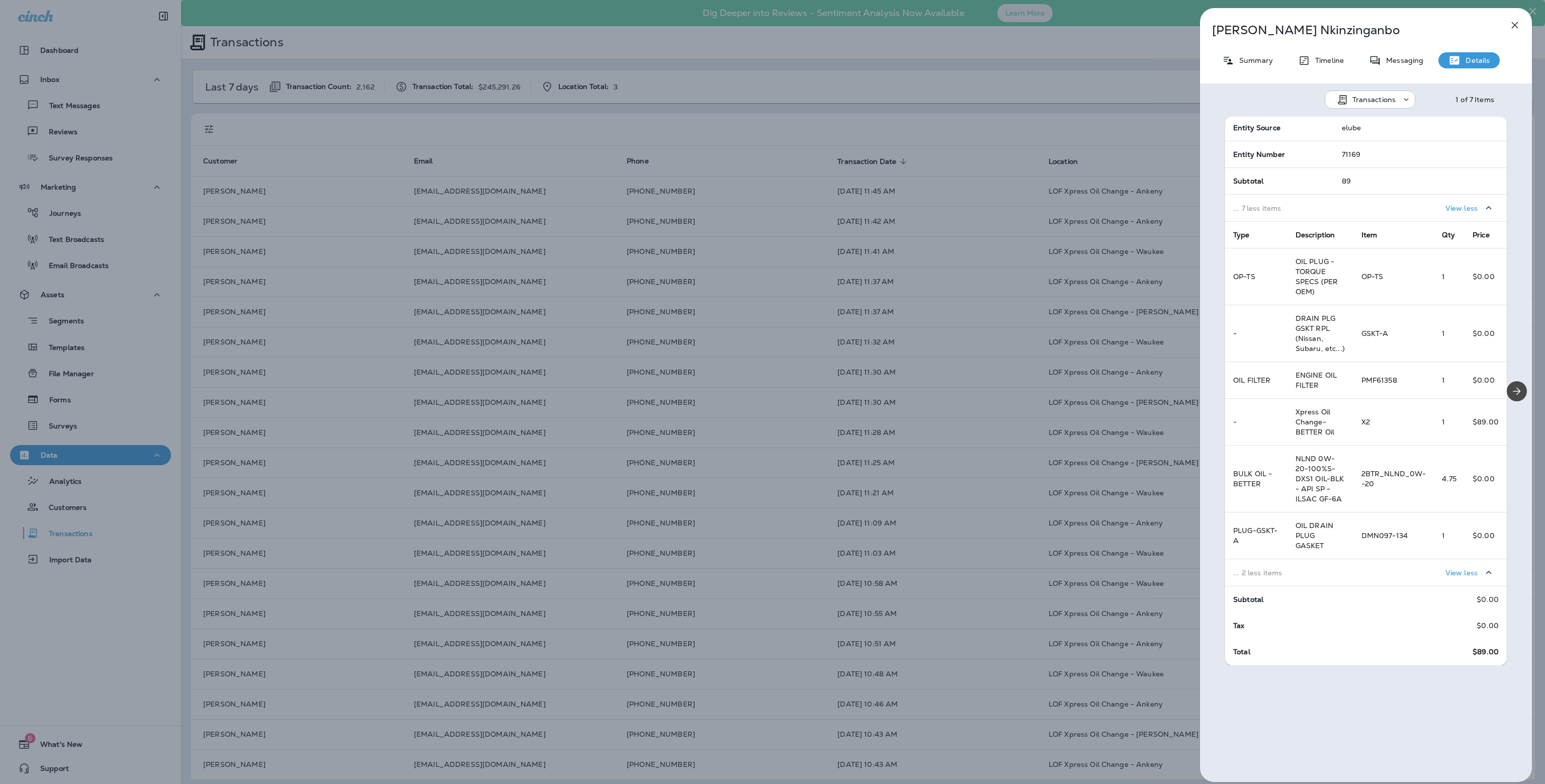
click at [739, 399] on div "[PERSON_NAME] Summary Timeline Messaging Details Transactions 1 of 7 Items Loca…" at bounding box center [772, 392] width 1545 height 784
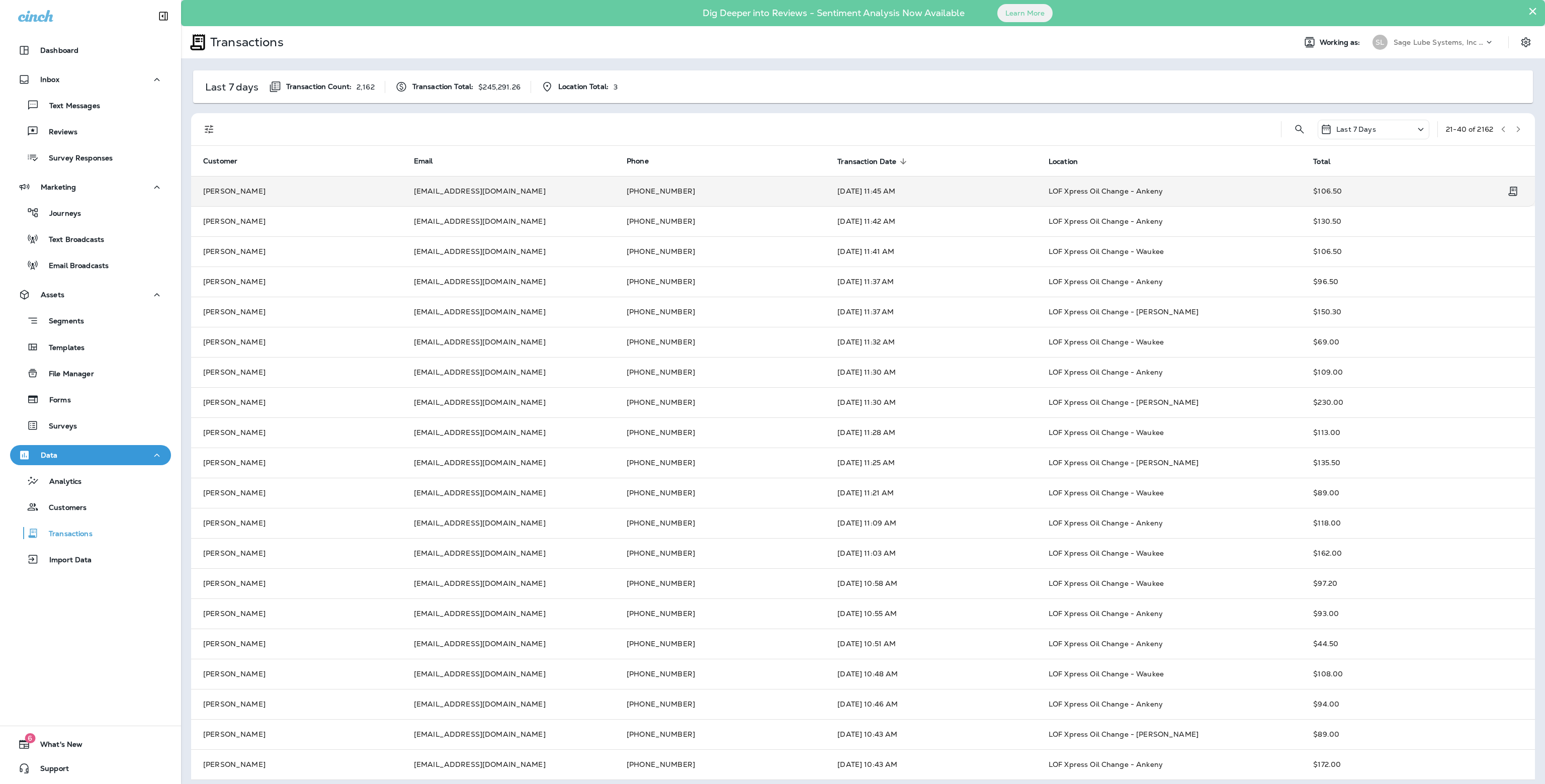
click at [424, 188] on td "[EMAIL_ADDRESS][DOMAIN_NAME]" at bounding box center [508, 191] width 212 height 30
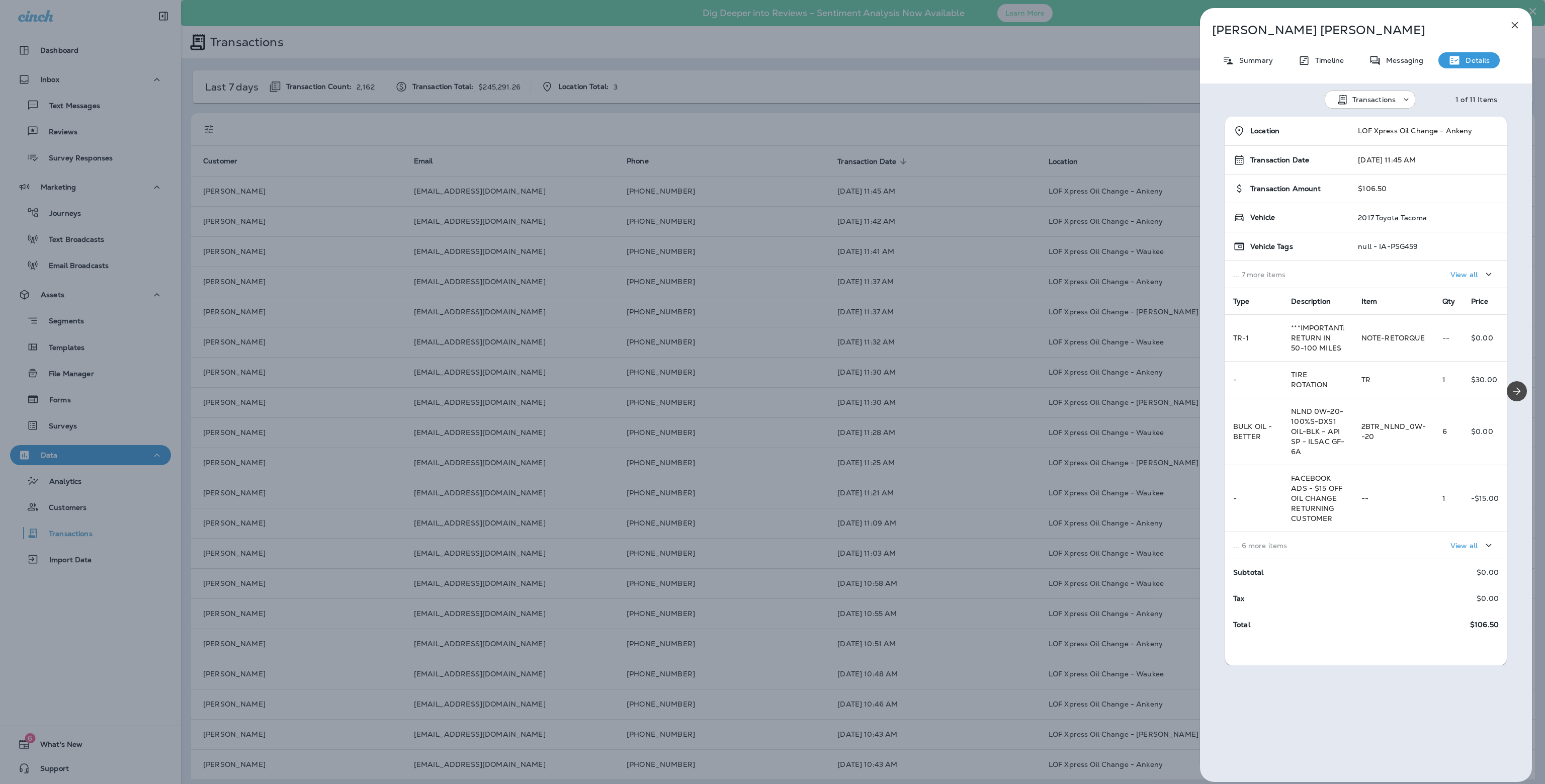
click at [1450, 542] on p "View all" at bounding box center [1463, 545] width 27 height 8
